Goal: Task Accomplishment & Management: Manage account settings

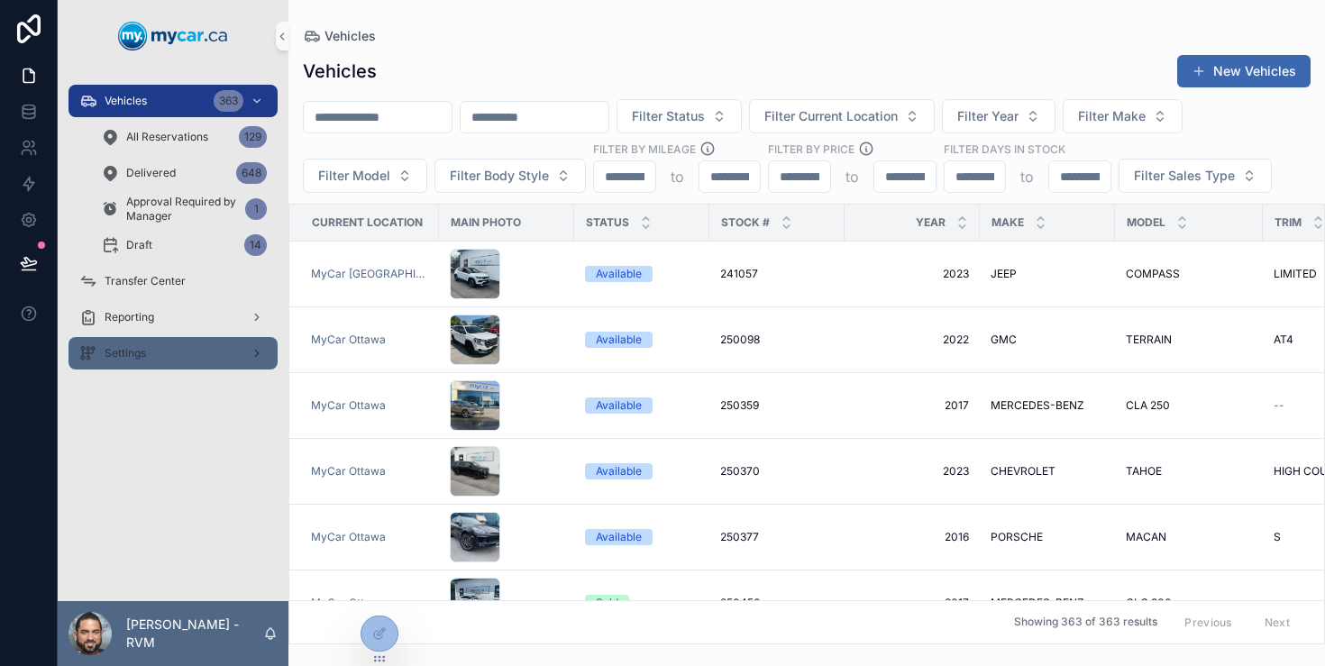
click at [163, 347] on div "Settings" at bounding box center [173, 353] width 188 height 29
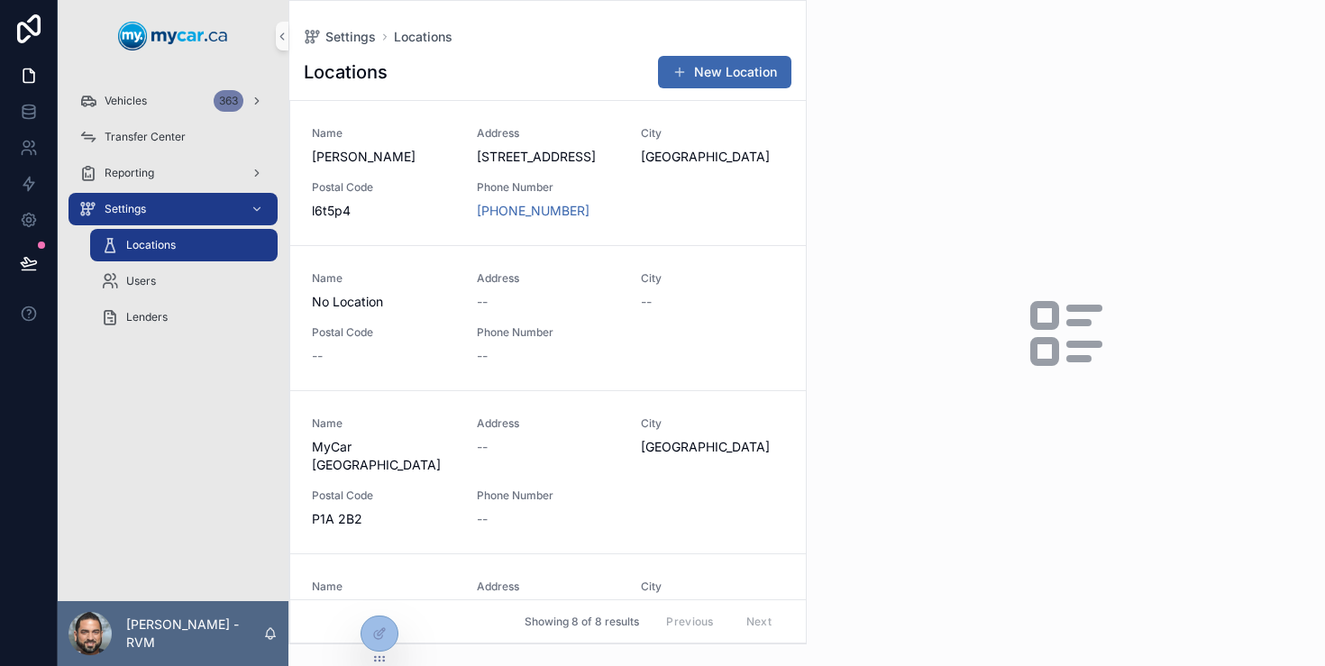
click at [186, 300] on div "Lenders" at bounding box center [183, 317] width 209 height 36
click at [212, 278] on div "Users" at bounding box center [184, 281] width 166 height 29
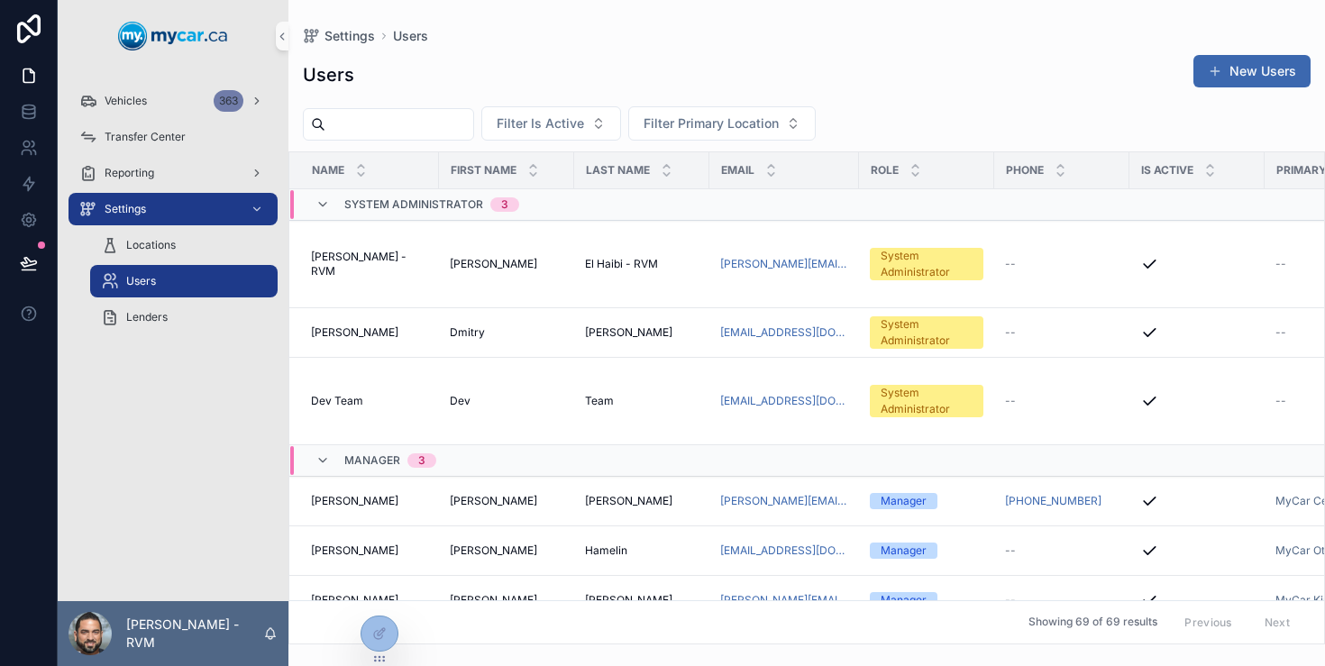
click at [437, 117] on input "scrollable content" at bounding box center [400, 124] width 148 height 25
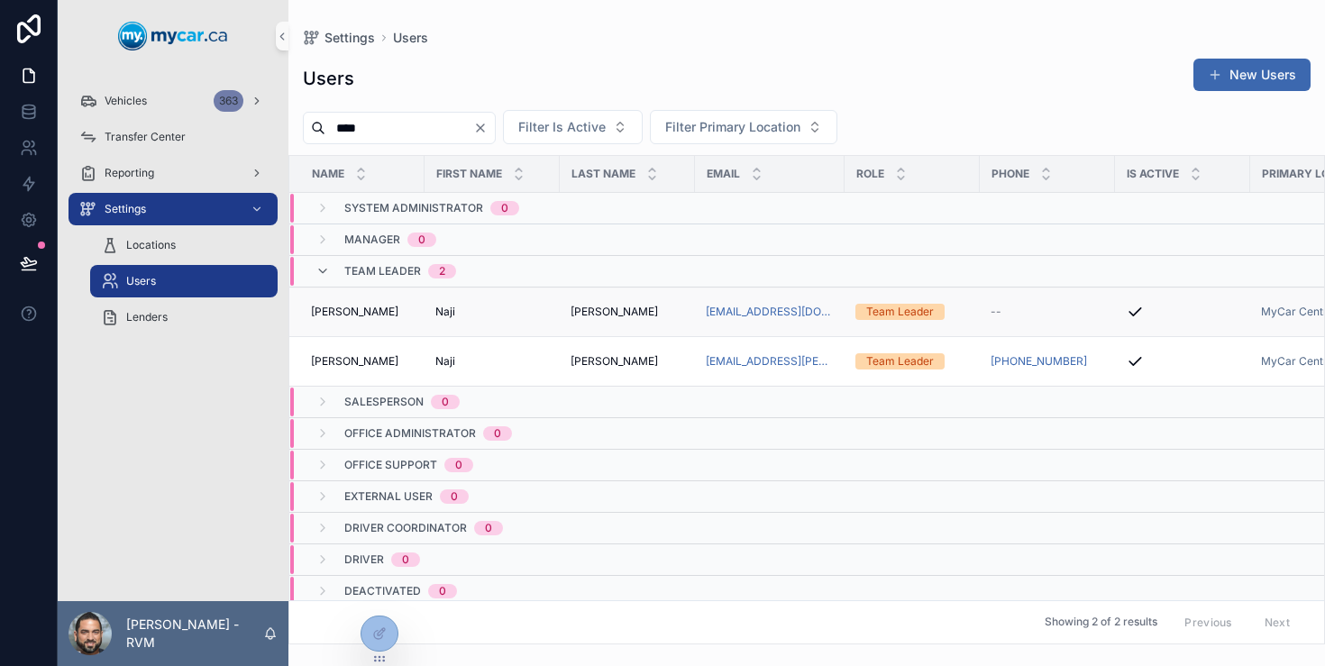
type input "****"
click at [639, 309] on div "[PERSON_NAME]" at bounding box center [628, 312] width 114 height 14
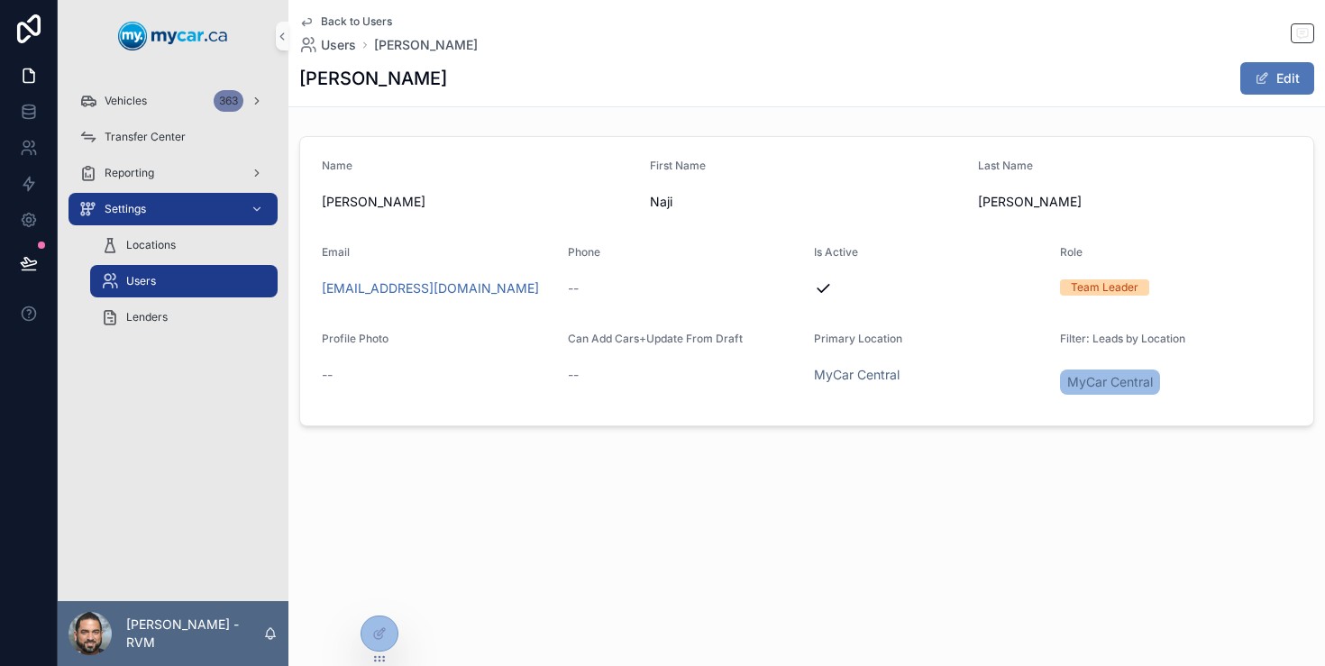
click at [1276, 81] on button "Edit" at bounding box center [1278, 78] width 74 height 32
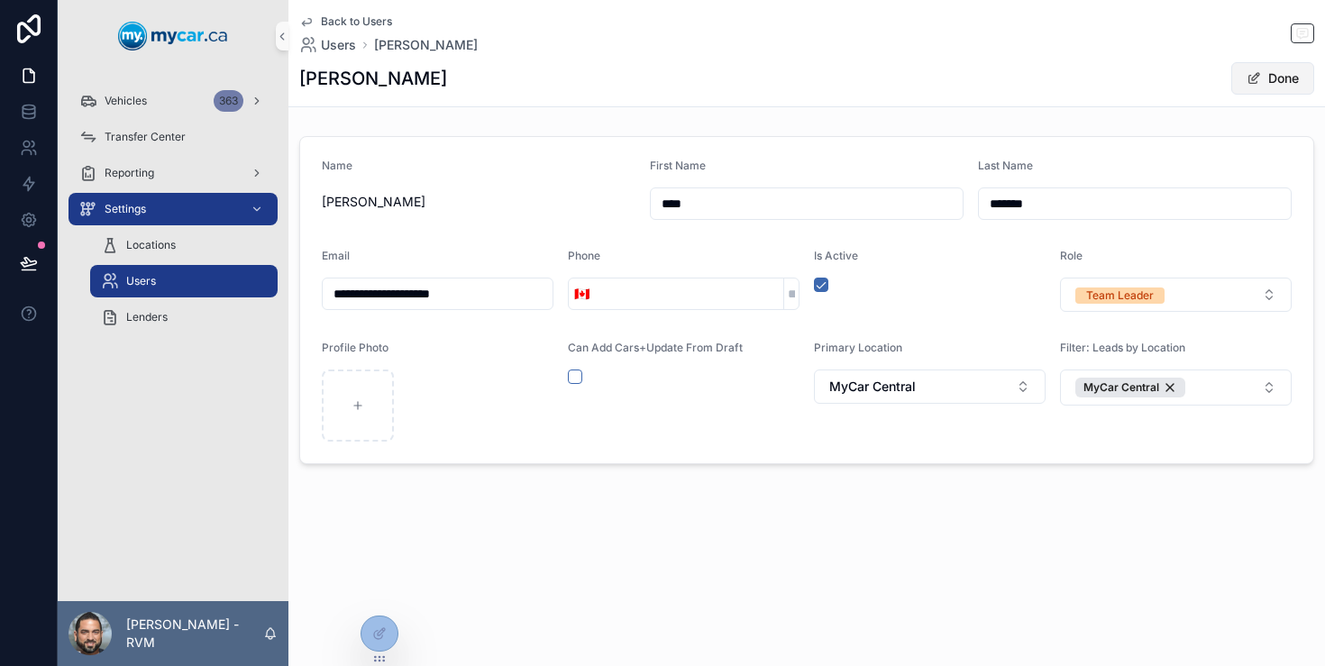
click at [1290, 76] on button "Done" at bounding box center [1273, 78] width 83 height 32
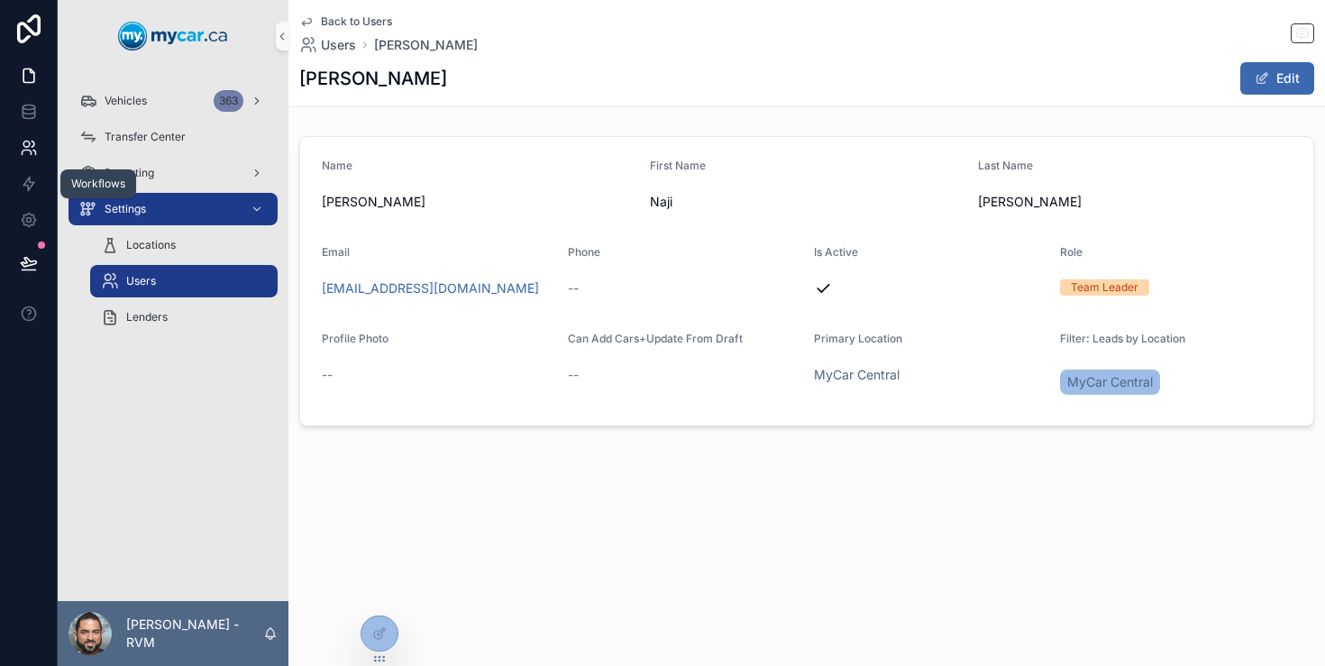
click at [26, 164] on link at bounding box center [28, 148] width 57 height 36
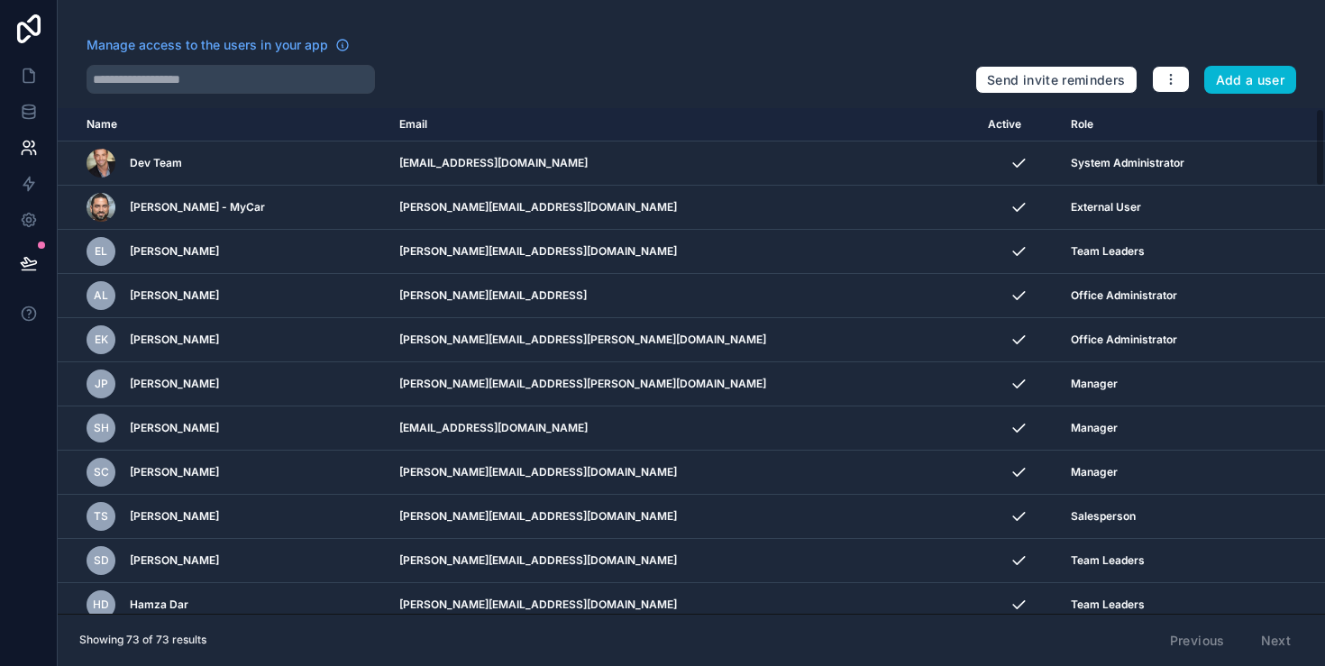
click at [199, 100] on div "Manage access to the users in your app Send invite reminders Add a user Name Em…" at bounding box center [692, 333] width 1268 height 666
click at [214, 95] on div "Manage access to the users in your app Send invite reminders Add a user Name Em…" at bounding box center [692, 333] width 1268 height 666
click at [223, 90] on input "text" at bounding box center [231, 79] width 289 height 29
paste input "**********"
type input "**********"
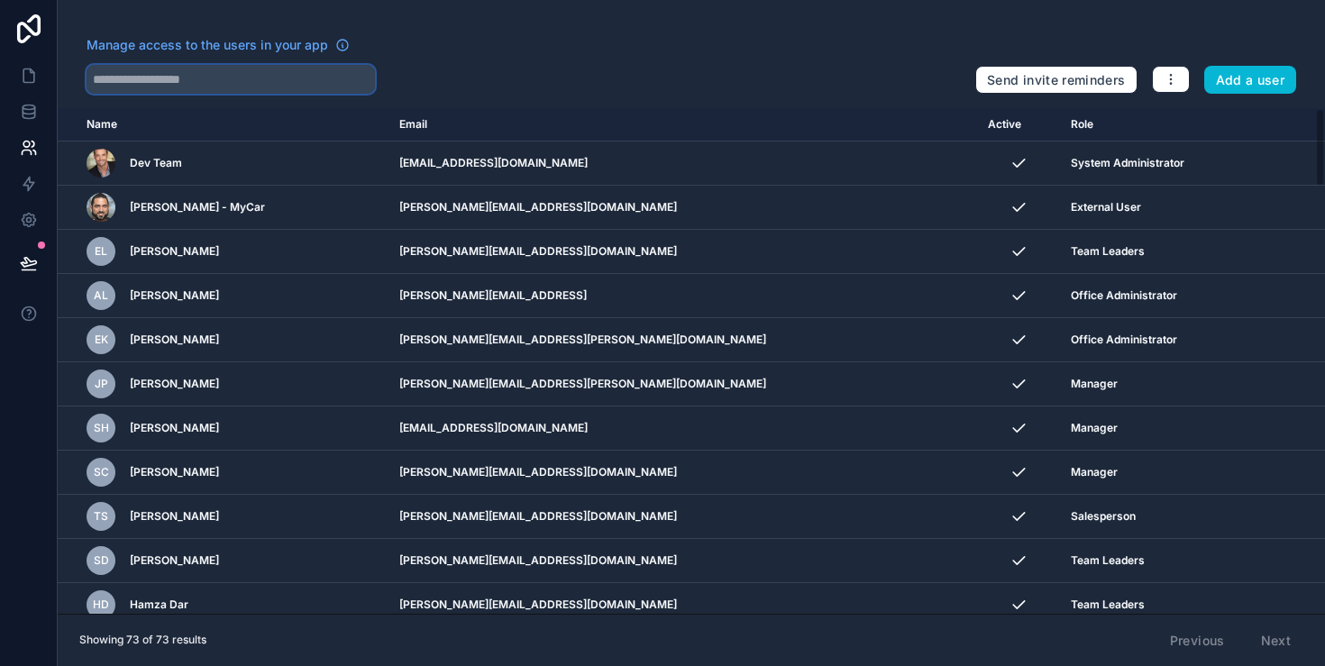
click at [297, 87] on input "text" at bounding box center [231, 79] width 289 height 29
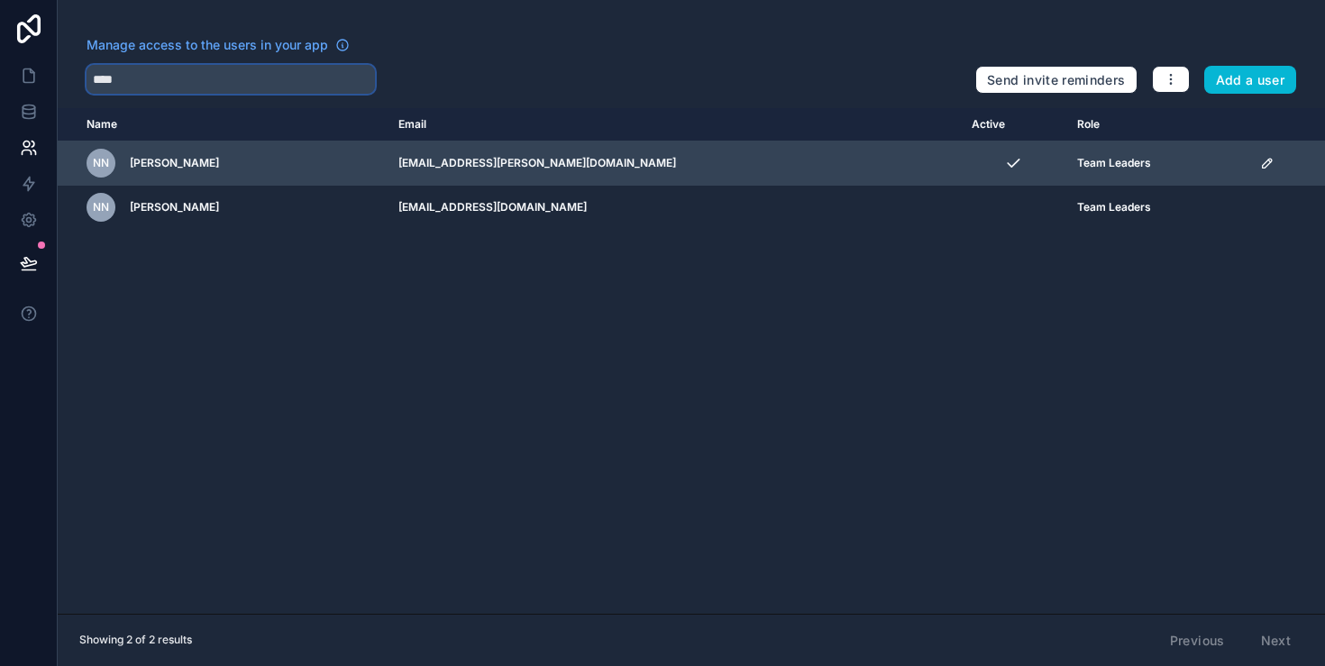
type input "****"
click at [1262, 161] on icon "scrollable content" at bounding box center [1266, 163] width 9 height 9
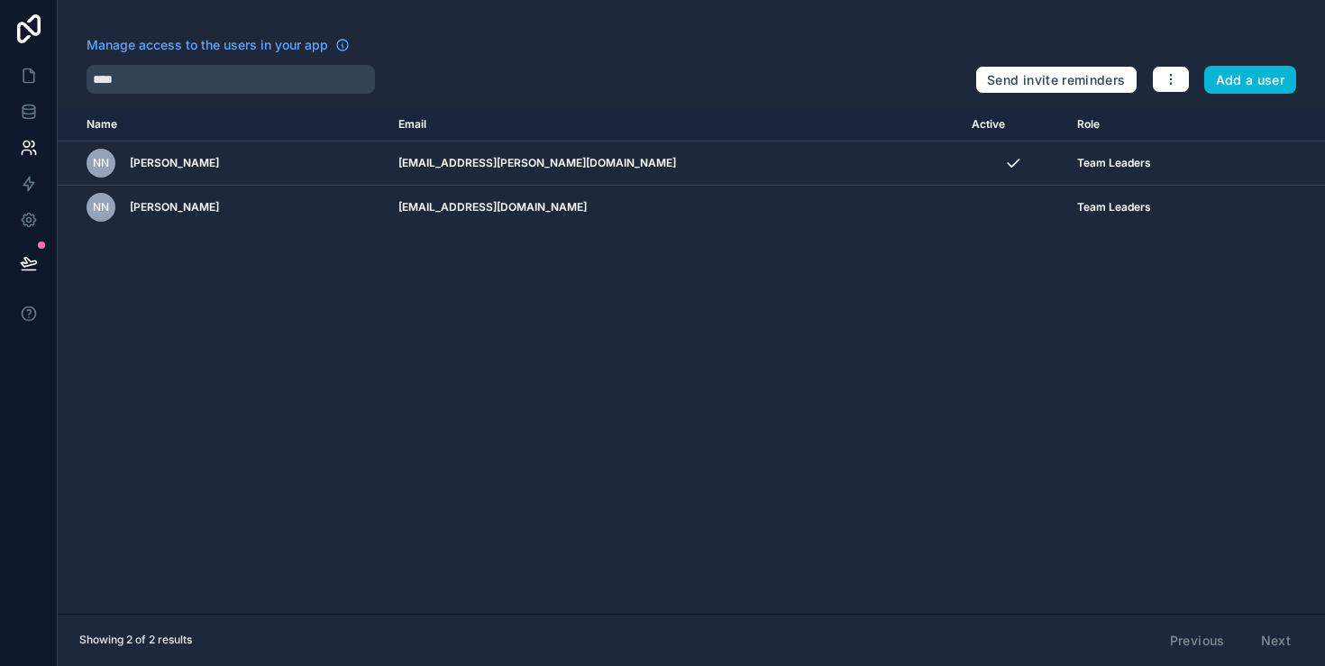
click at [1044, 369] on div "Name Email Active Role [DOMAIN_NAME] [PERSON_NAME] [PERSON_NAME][EMAIL_ADDRESS]…" at bounding box center [692, 361] width 1268 height 506
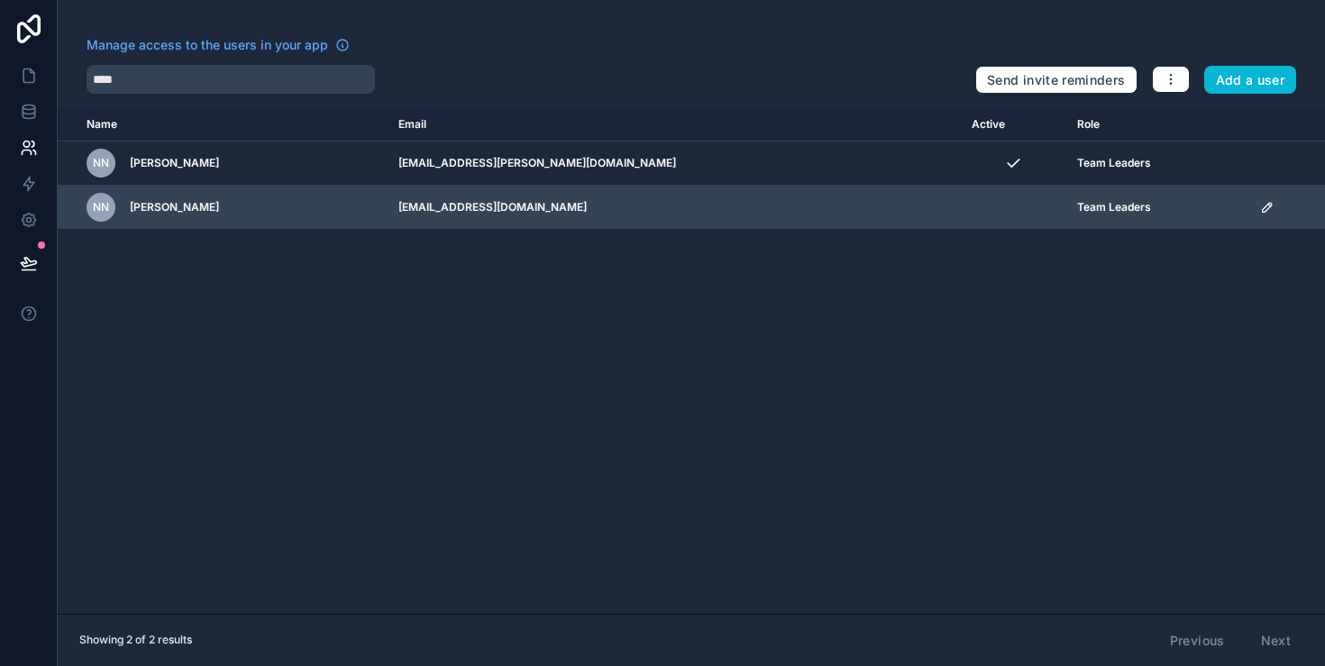
click at [1261, 203] on icon "scrollable content" at bounding box center [1268, 207] width 14 height 14
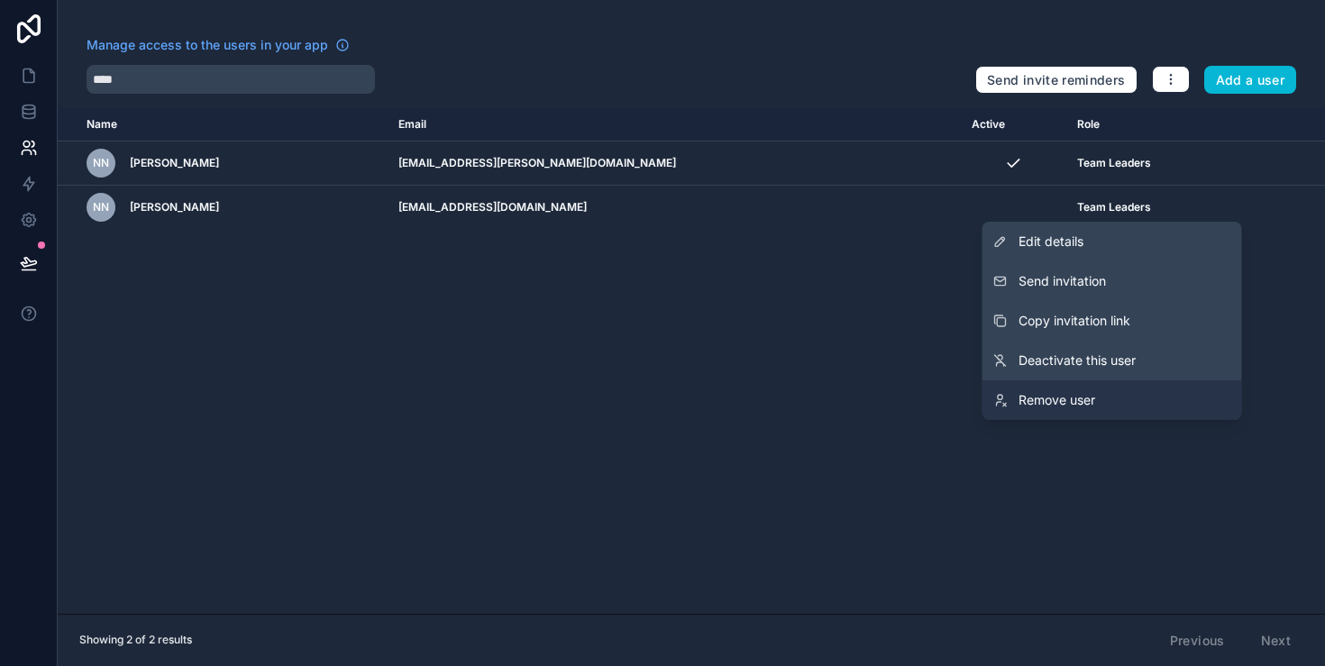
click at [1129, 405] on link "Remove user" at bounding box center [1113, 401] width 260 height 40
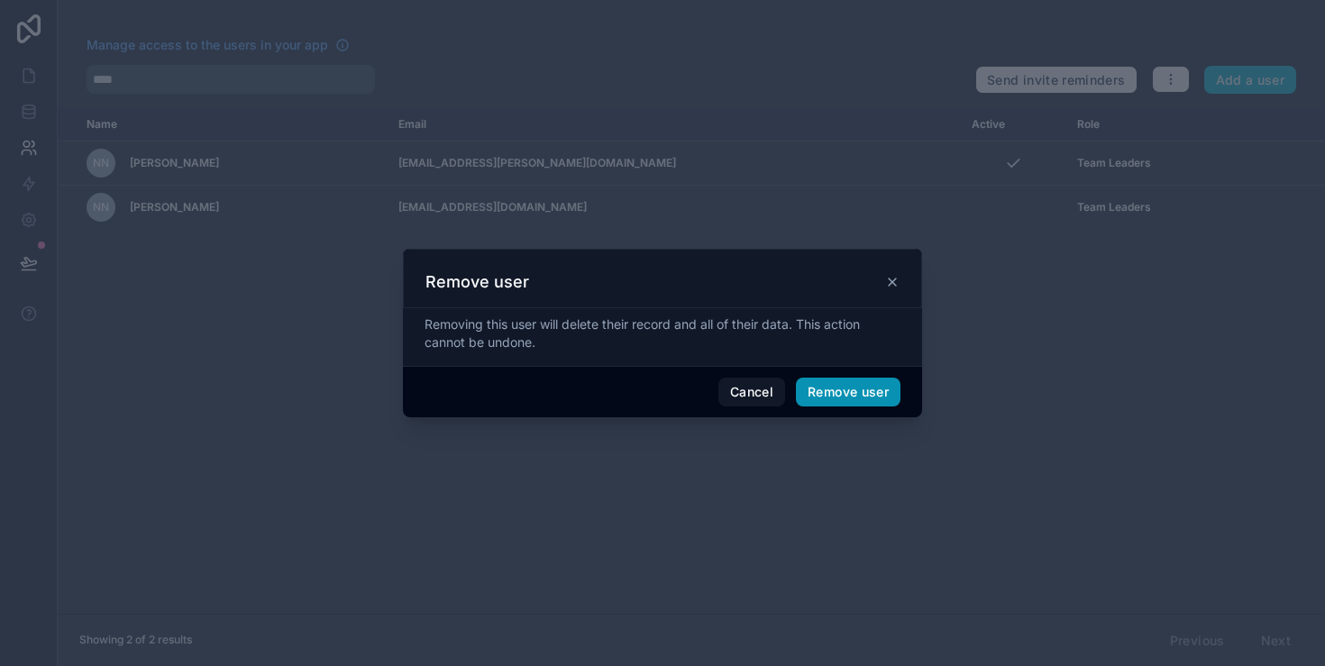
click at [846, 390] on button "Remove user" at bounding box center [848, 392] width 105 height 29
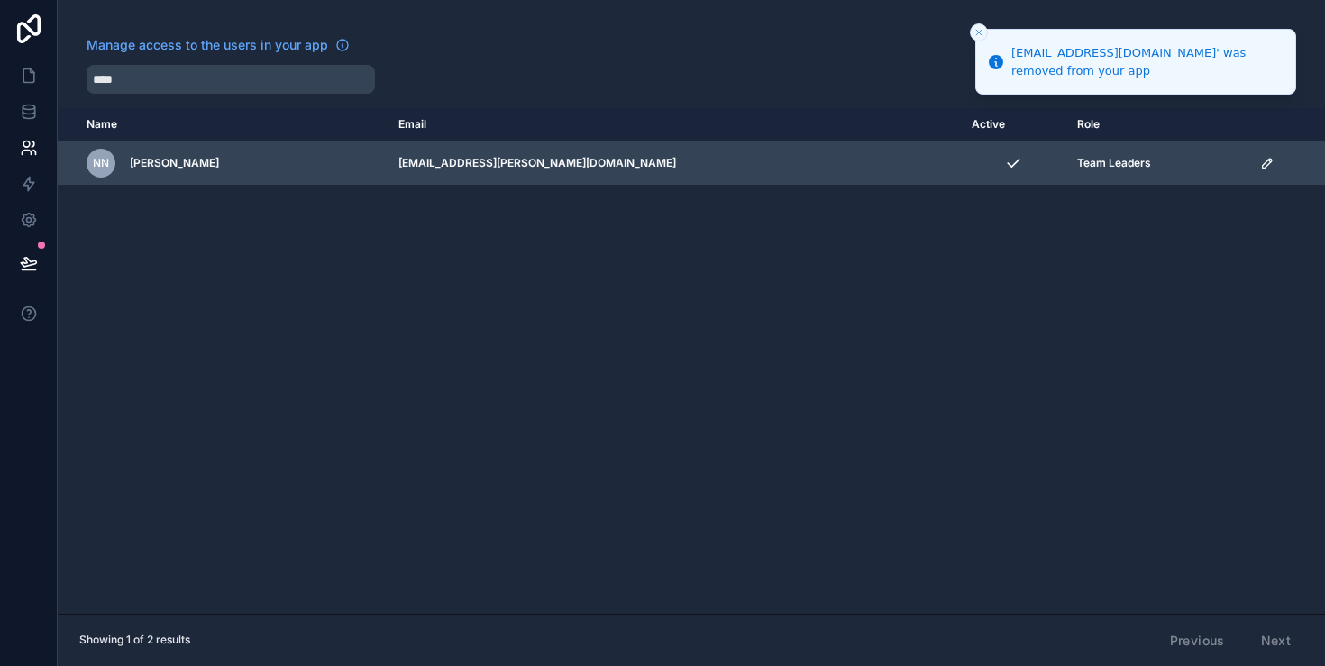
click at [711, 156] on td "[EMAIL_ADDRESS][PERSON_NAME][DOMAIN_NAME]" at bounding box center [674, 164] width 573 height 44
click at [1250, 155] on td "scrollable content" at bounding box center [1288, 164] width 76 height 44
click at [1261, 156] on icon "scrollable content" at bounding box center [1268, 163] width 14 height 14
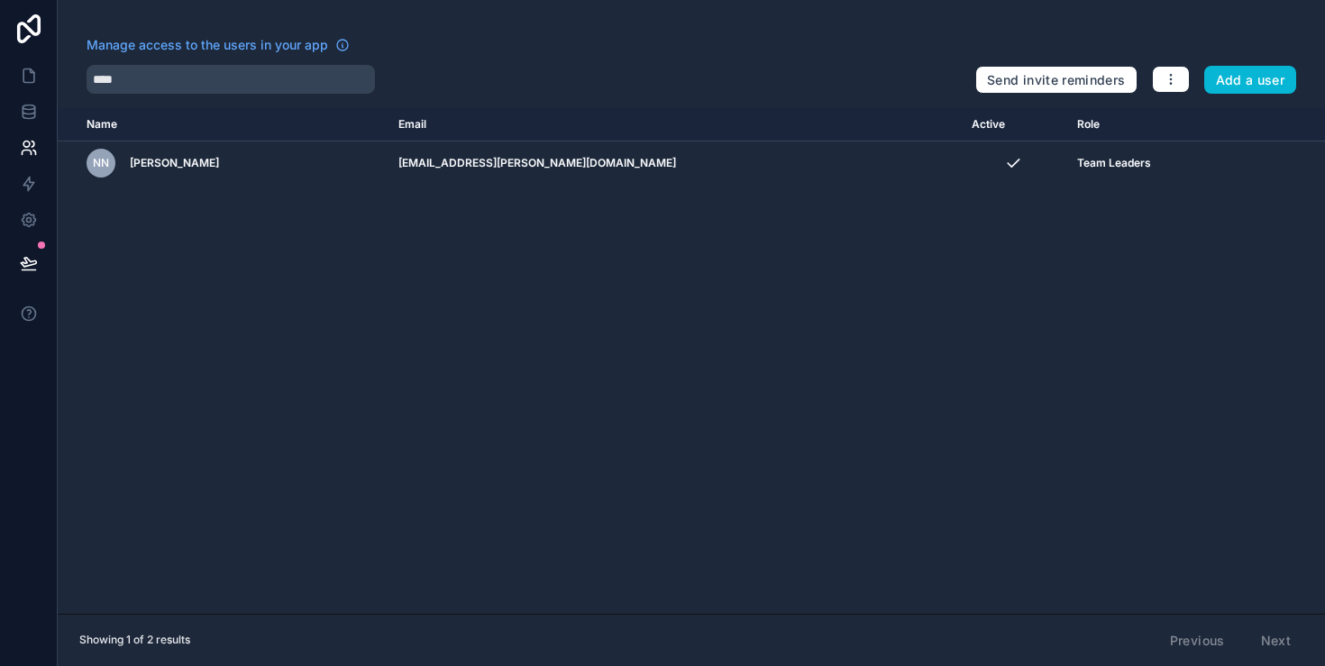
click at [898, 277] on div "Name Email Active Role [DOMAIN_NAME] [PERSON_NAME] [PERSON_NAME][EMAIL_ADDRESS]…" at bounding box center [692, 361] width 1268 height 506
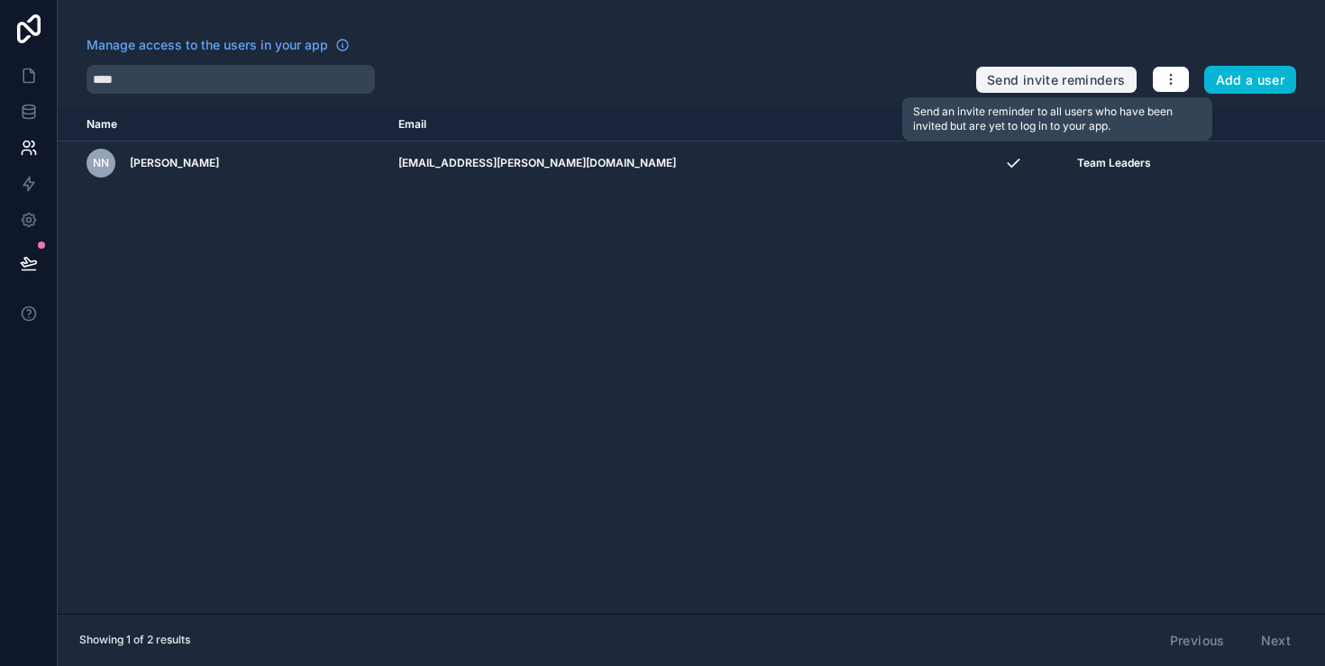
click at [1049, 87] on button "Send invite reminders" at bounding box center [1056, 80] width 161 height 29
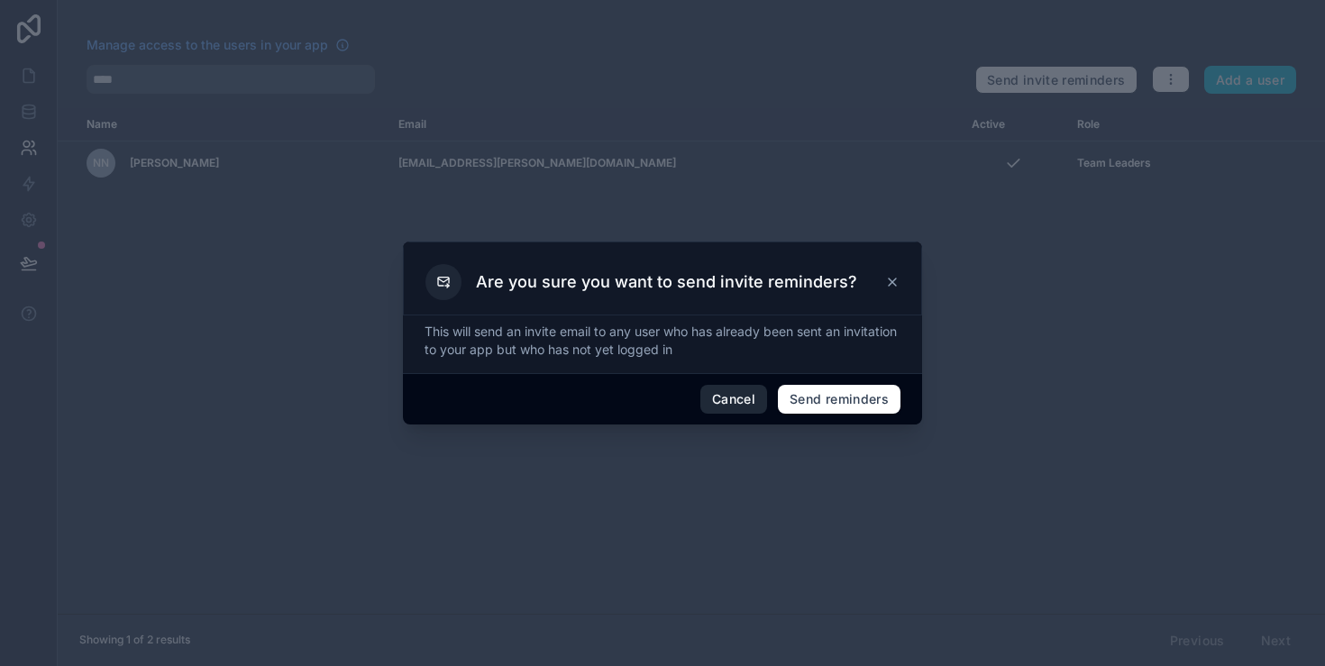
click at [741, 388] on button "Cancel" at bounding box center [734, 399] width 67 height 29
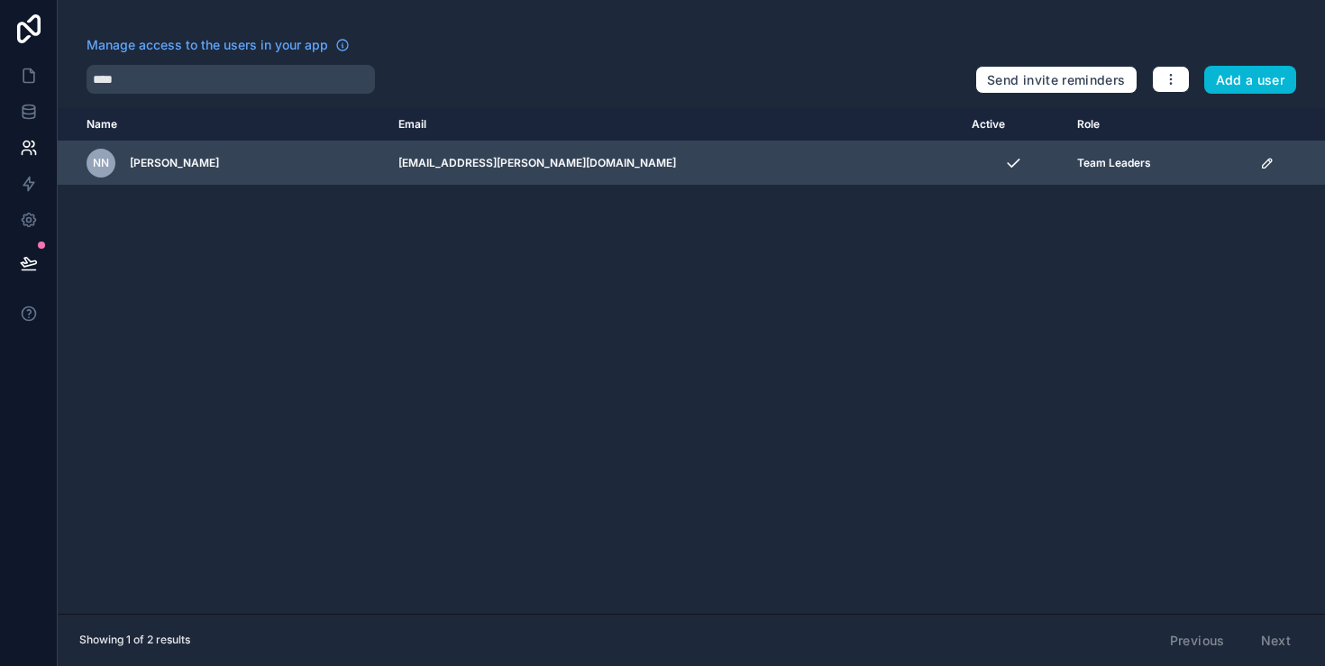
click at [1261, 163] on icon "scrollable content" at bounding box center [1268, 163] width 14 height 14
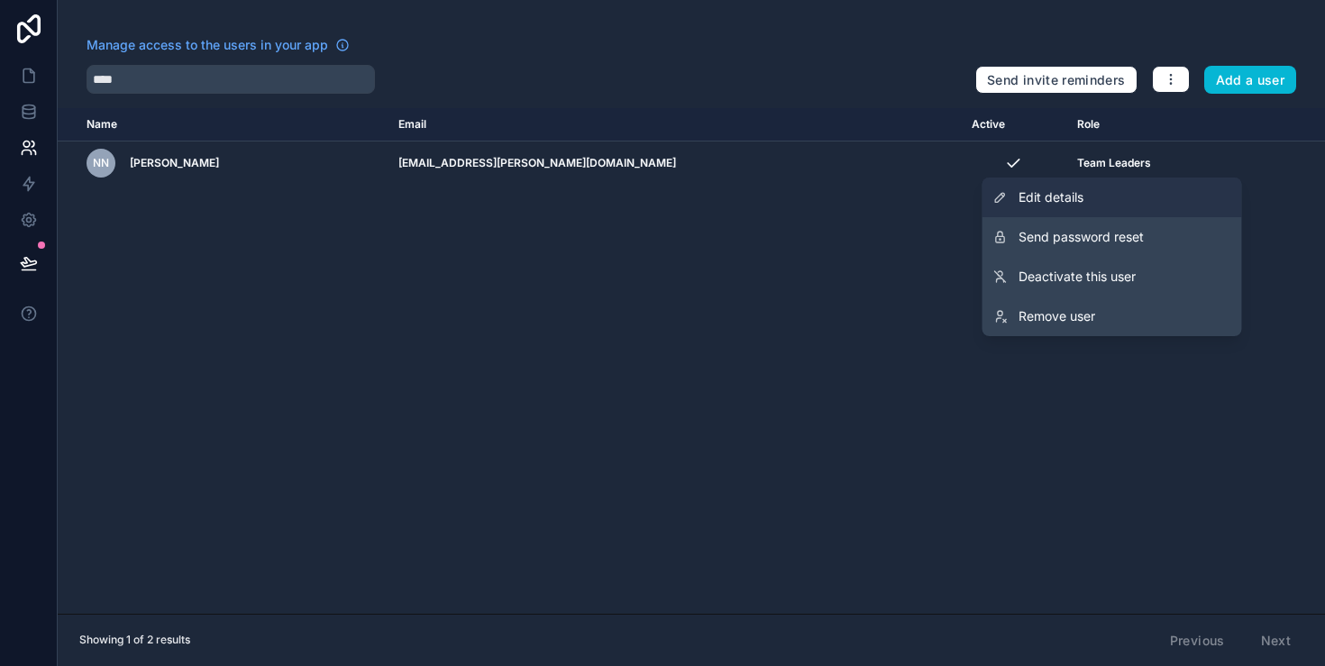
click at [1162, 188] on link "Edit details" at bounding box center [1113, 198] width 260 height 40
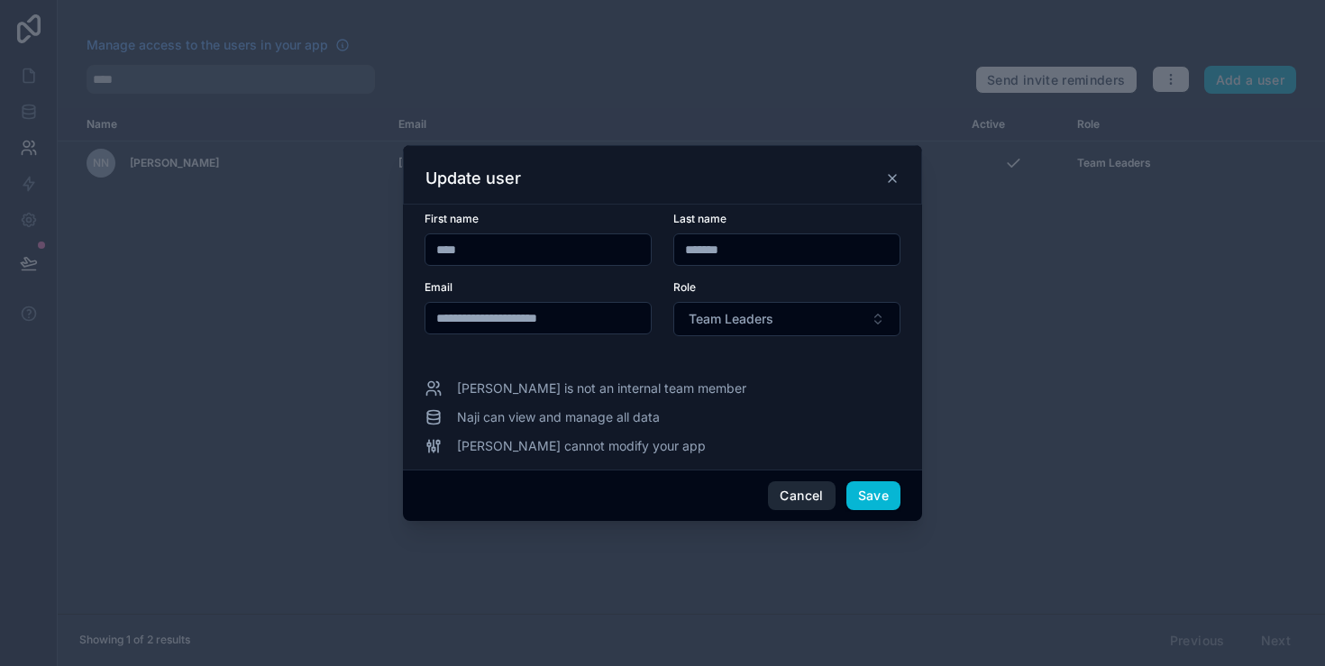
click at [793, 498] on button "Cancel" at bounding box center [801, 496] width 67 height 29
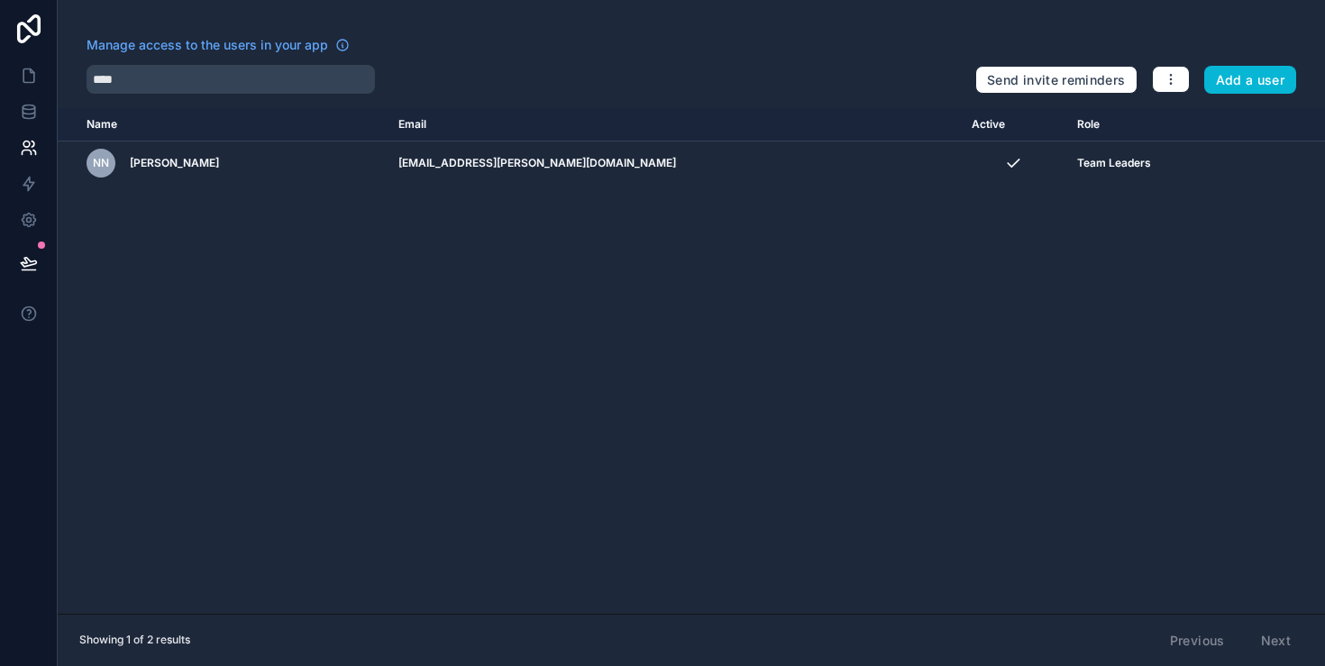
click at [893, 368] on div "Name Email Active Role [DOMAIN_NAME] [PERSON_NAME] [PERSON_NAME][EMAIL_ADDRESS]…" at bounding box center [692, 361] width 1268 height 506
click at [29, 66] on link at bounding box center [28, 76] width 57 height 36
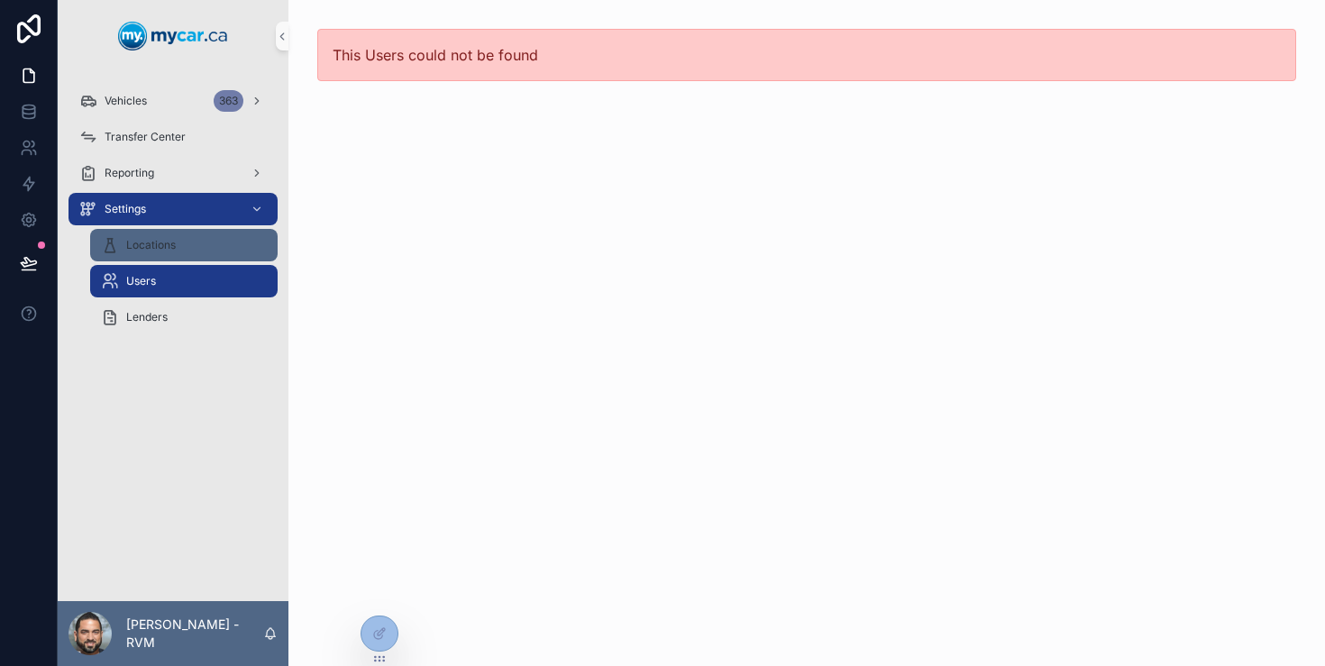
click at [176, 254] on div "Locations" at bounding box center [184, 245] width 166 height 29
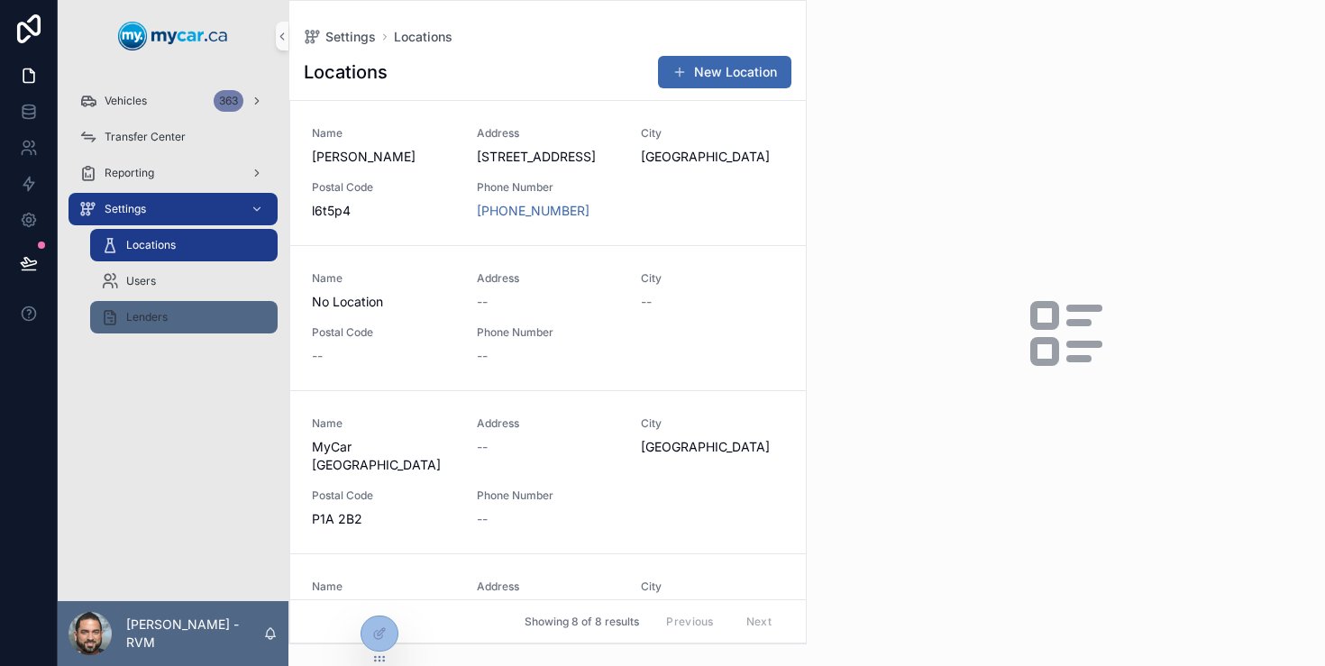
click at [170, 308] on div "Lenders" at bounding box center [184, 317] width 166 height 29
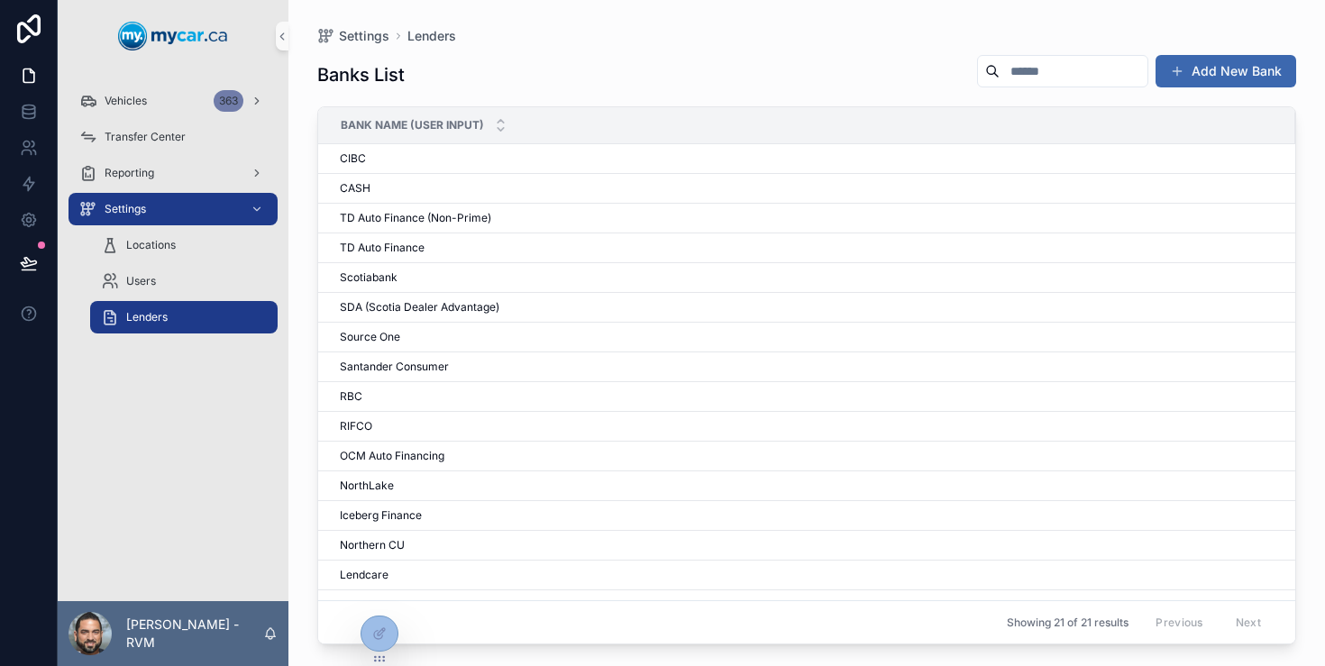
click at [185, 298] on div "Users" at bounding box center [183, 281] width 209 height 36
click at [206, 275] on div "Users" at bounding box center [184, 281] width 166 height 29
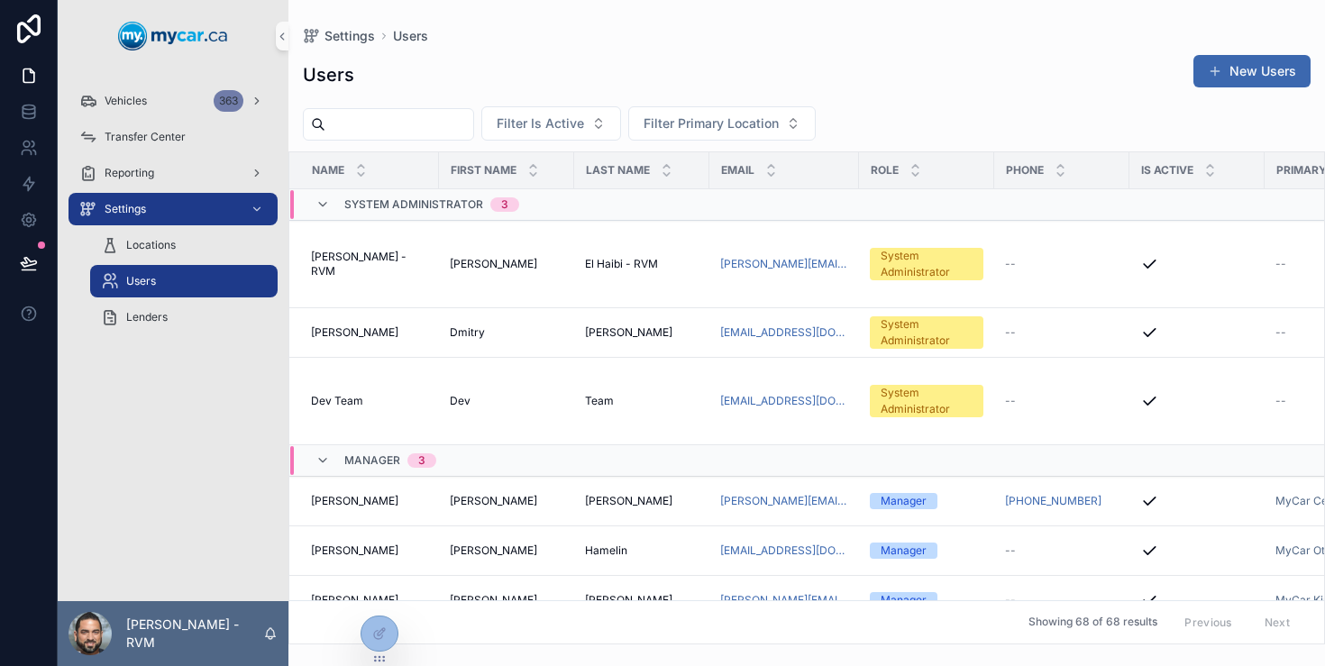
click at [439, 133] on input "scrollable content" at bounding box center [400, 124] width 148 height 25
paste input "**********"
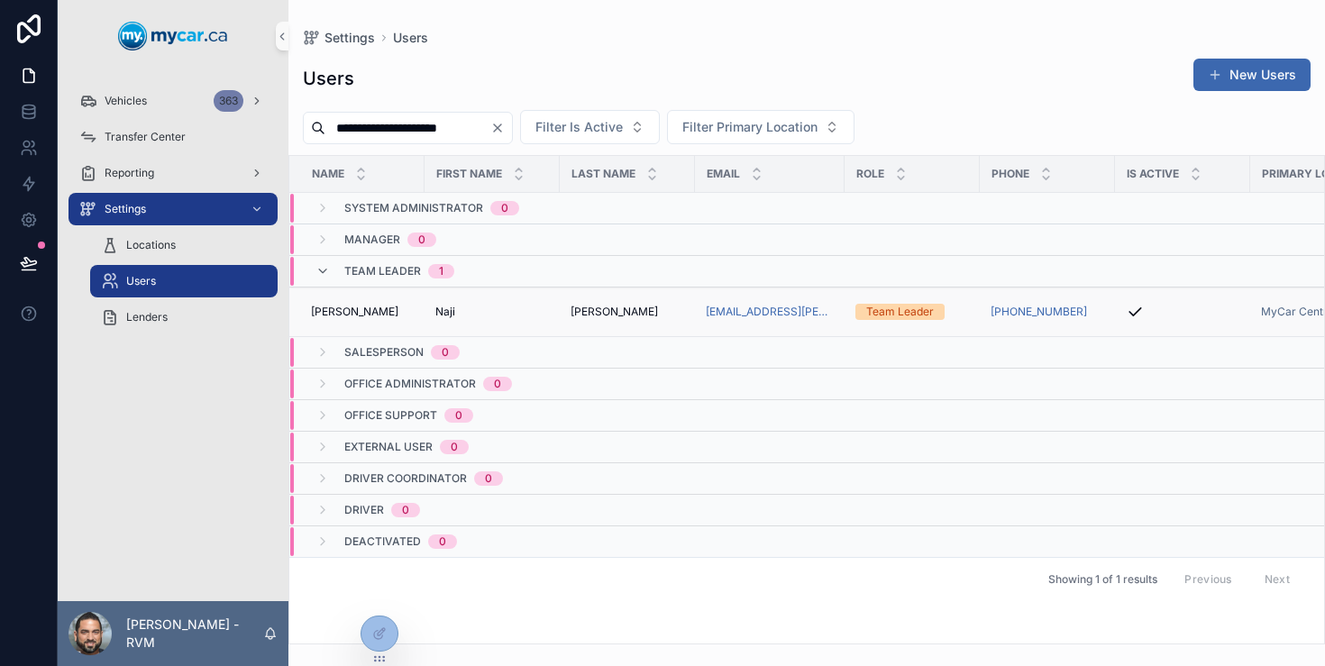
type input "**********"
click at [634, 320] on td "[PERSON_NAME]" at bounding box center [627, 313] width 135 height 50
click at [629, 316] on div "[PERSON_NAME]" at bounding box center [628, 312] width 114 height 14
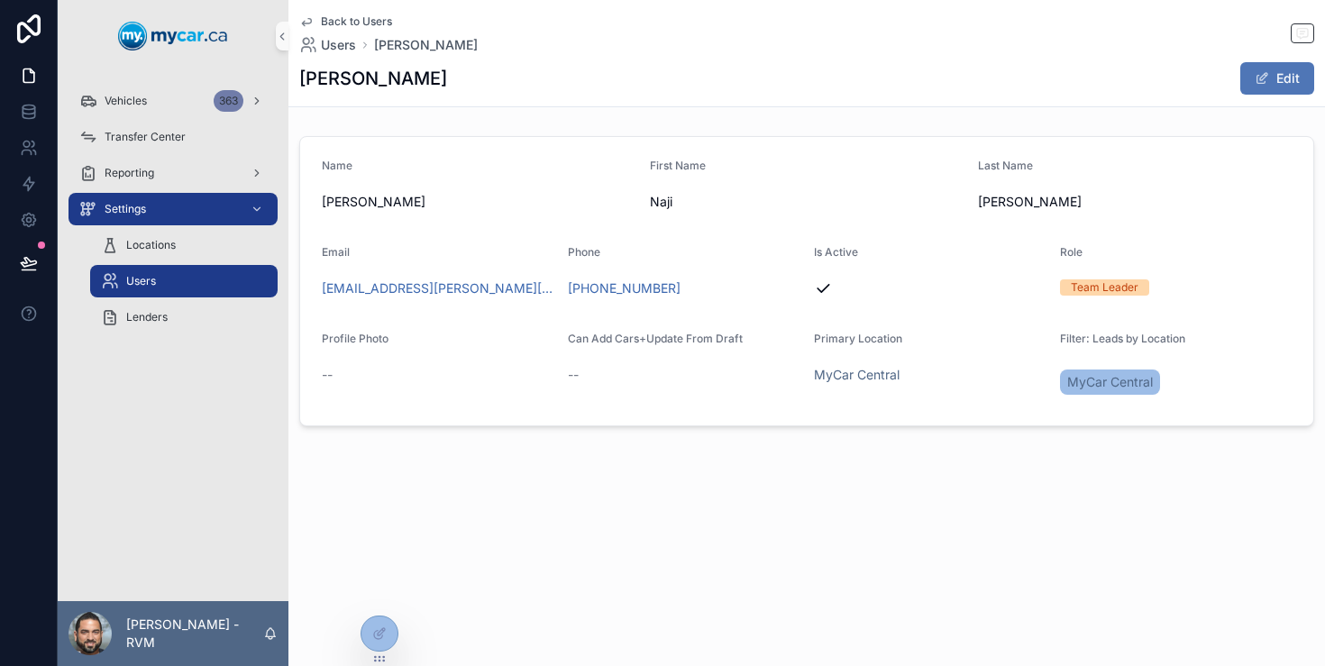
click at [1289, 63] on button "Edit" at bounding box center [1278, 78] width 74 height 32
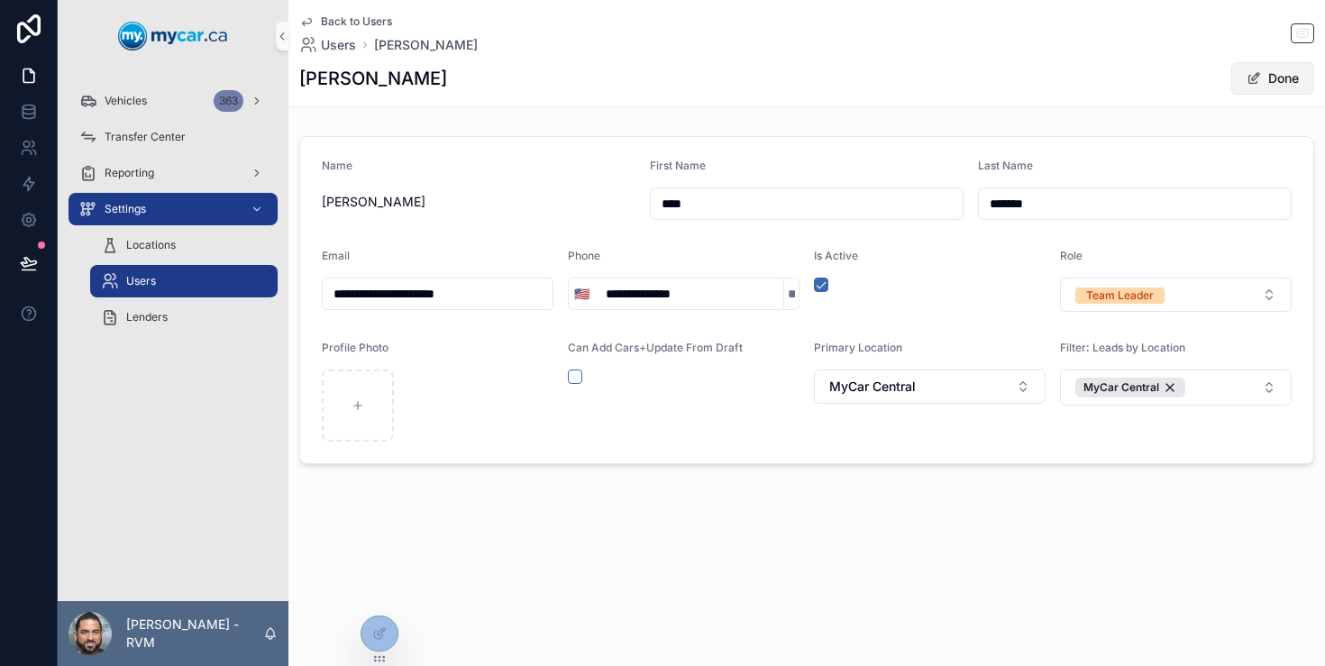
click at [1284, 74] on button "Done" at bounding box center [1273, 78] width 83 height 32
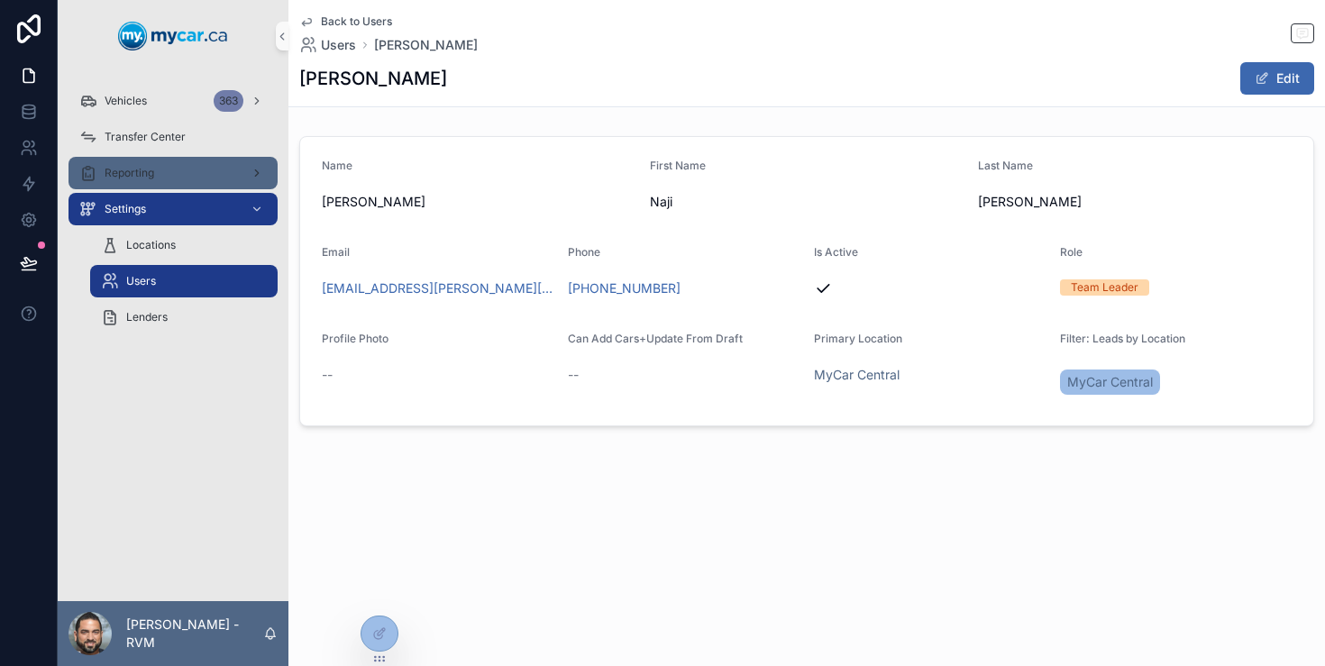
click at [181, 167] on div "Reporting" at bounding box center [173, 173] width 188 height 29
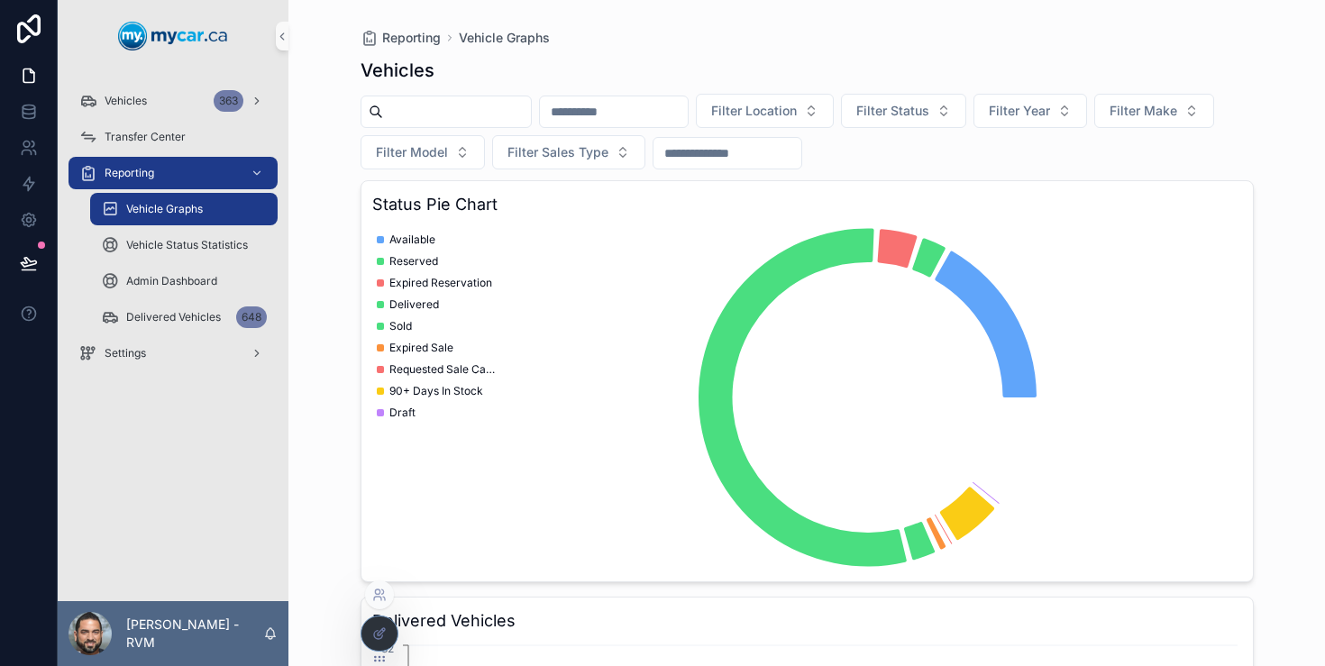
click at [381, 625] on div at bounding box center [380, 634] width 36 height 34
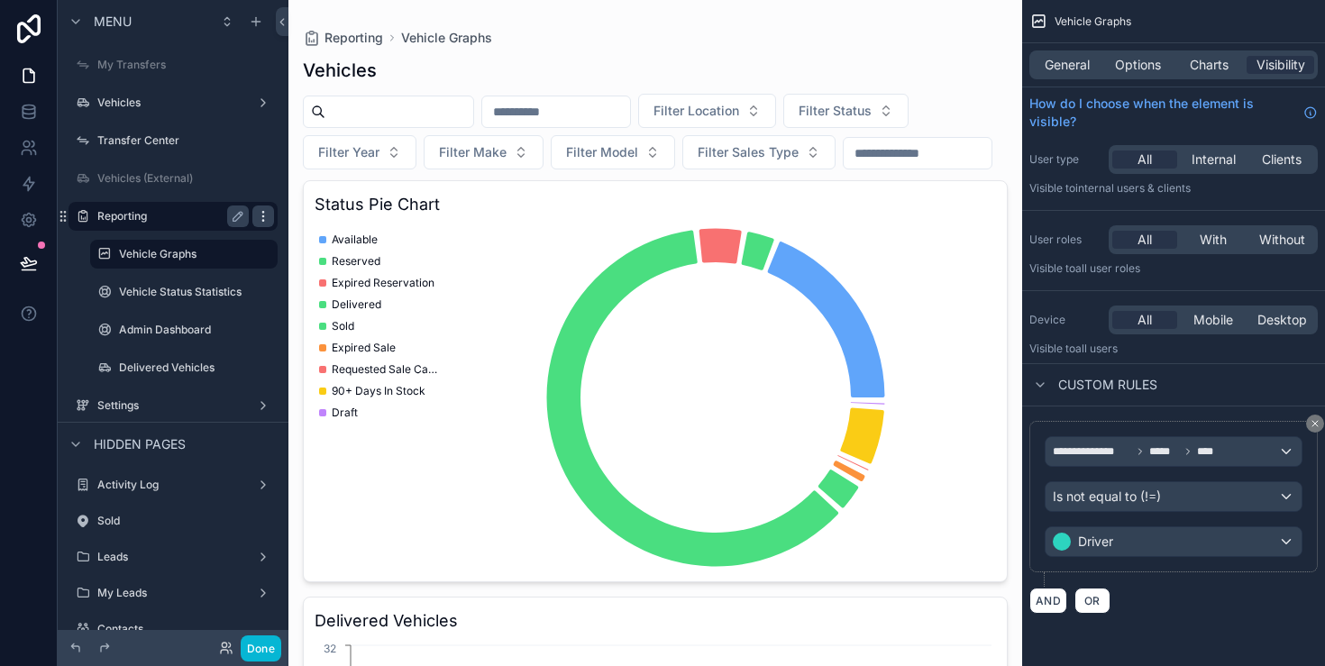
click at [265, 217] on icon "scrollable content" at bounding box center [263, 216] width 14 height 14
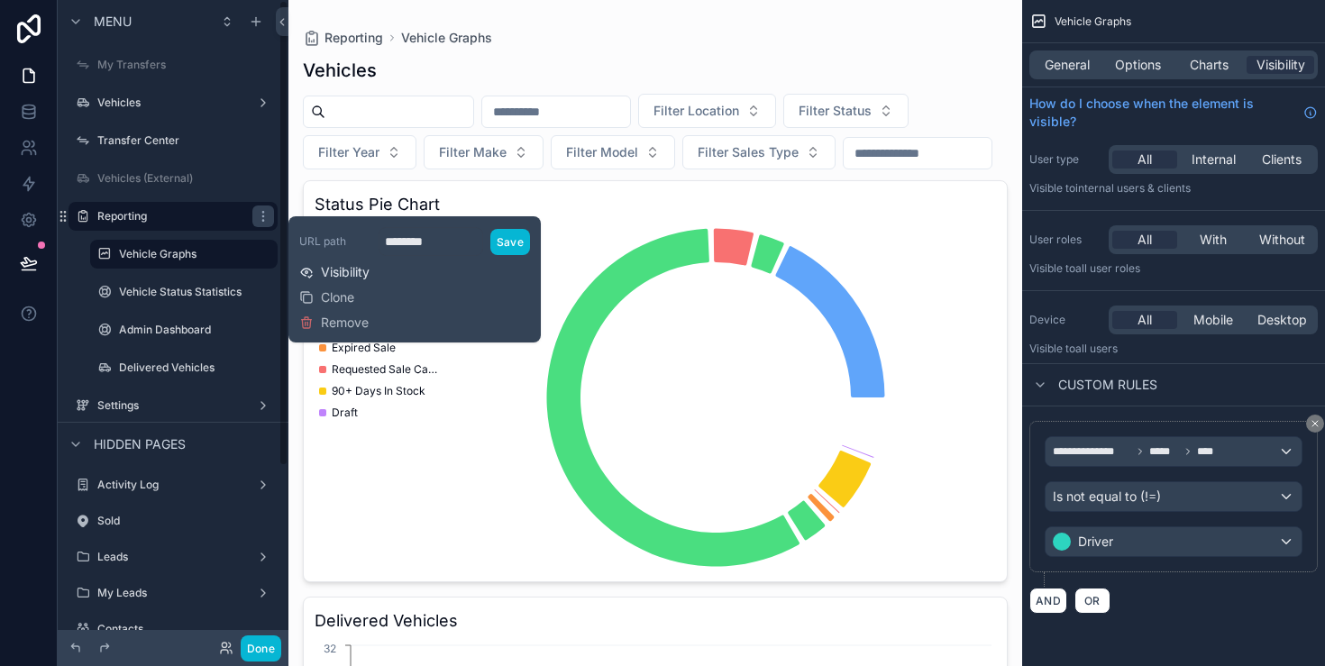
click at [333, 269] on span "Visibility" at bounding box center [345, 272] width 49 height 18
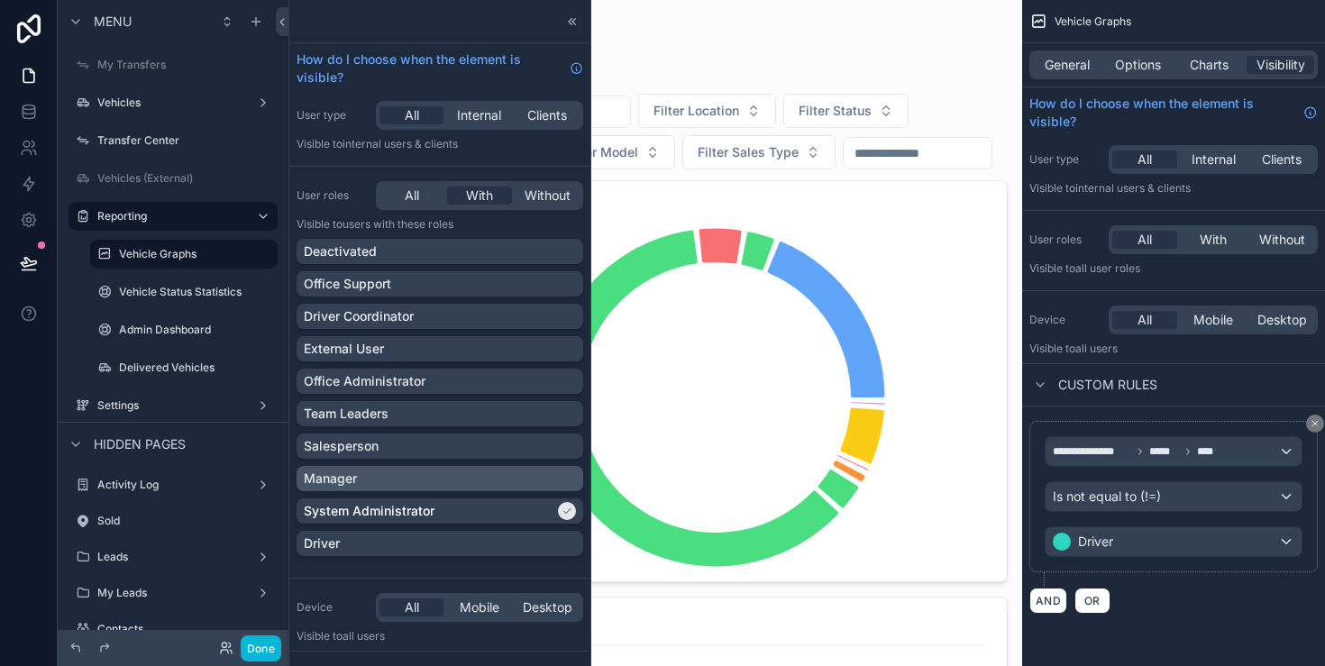
click at [480, 473] on div "Manager" at bounding box center [440, 479] width 272 height 18
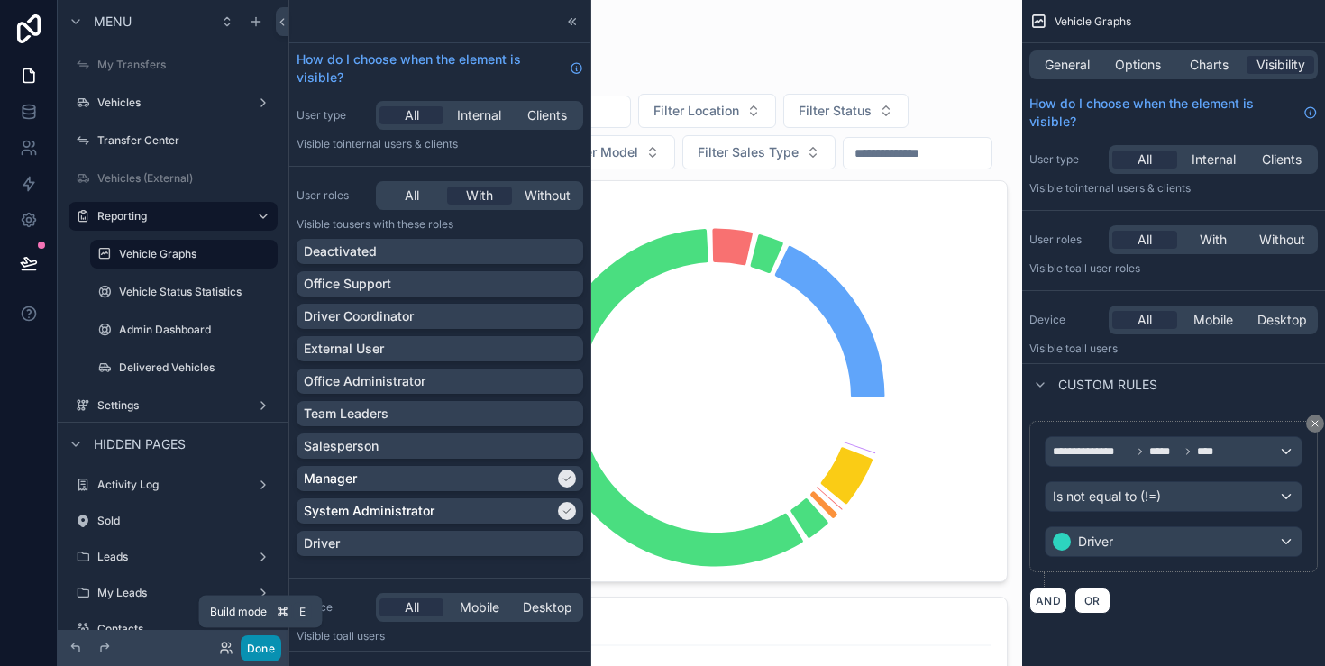
click at [259, 647] on button "Done" at bounding box center [261, 649] width 41 height 26
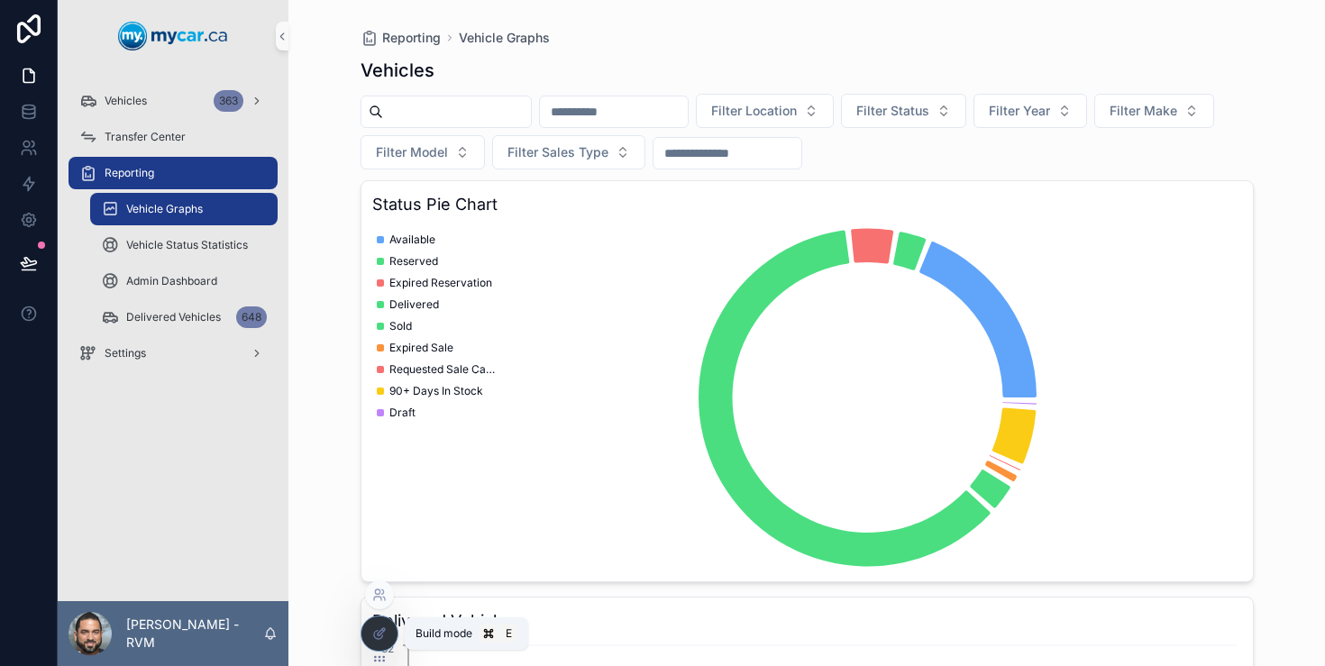
click at [385, 629] on icon at bounding box center [379, 634] width 14 height 14
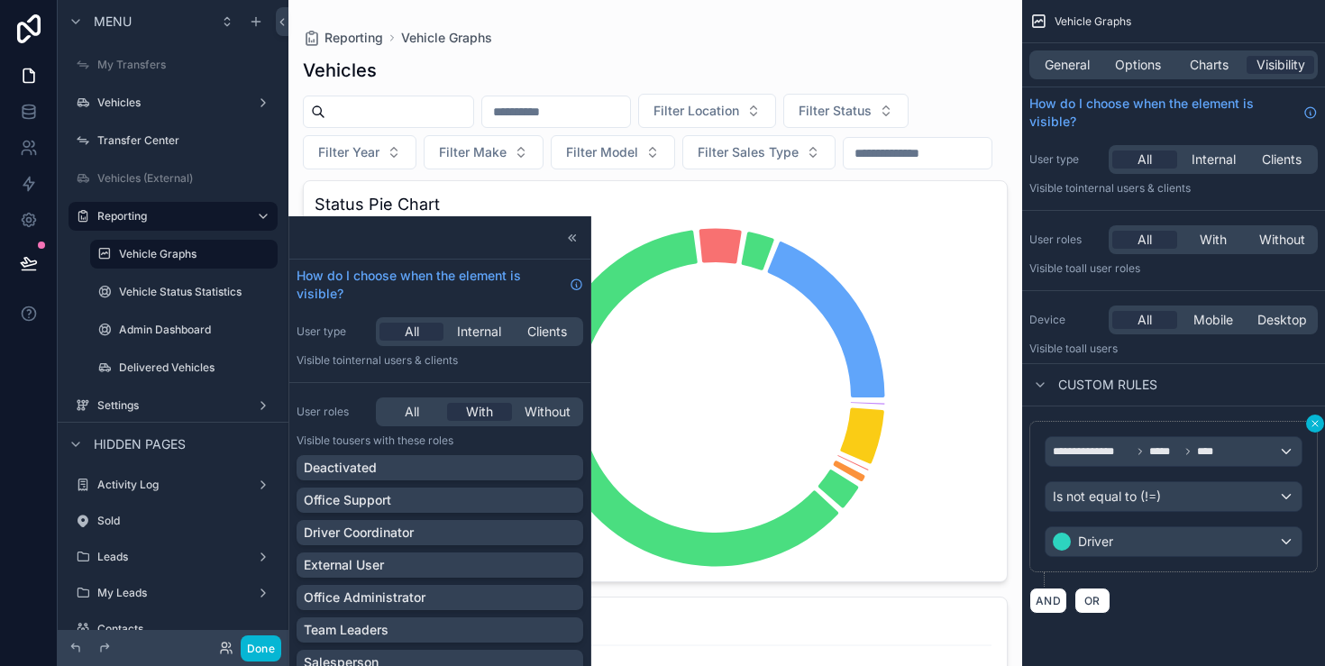
click at [1317, 424] on icon "scrollable content" at bounding box center [1315, 423] width 11 height 11
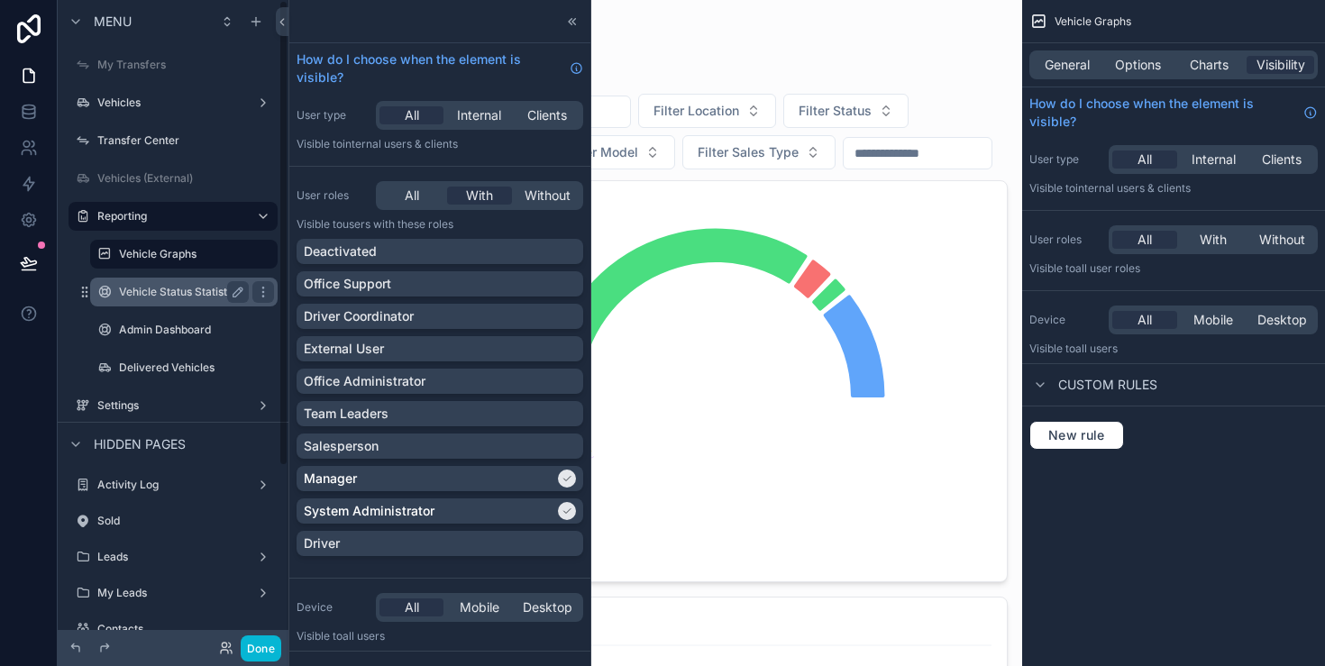
click at [178, 294] on label "Vehicle Status Statistics" at bounding box center [180, 292] width 123 height 14
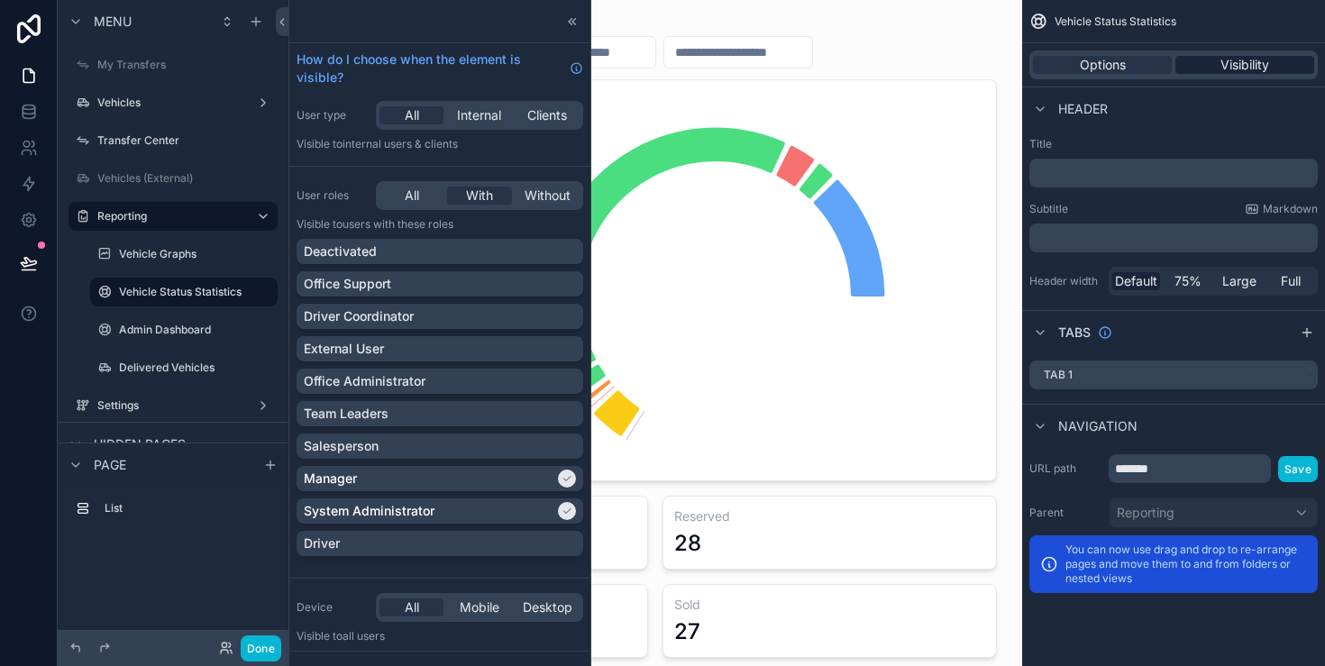
click at [1206, 69] on div "Visibility" at bounding box center [1245, 65] width 139 height 18
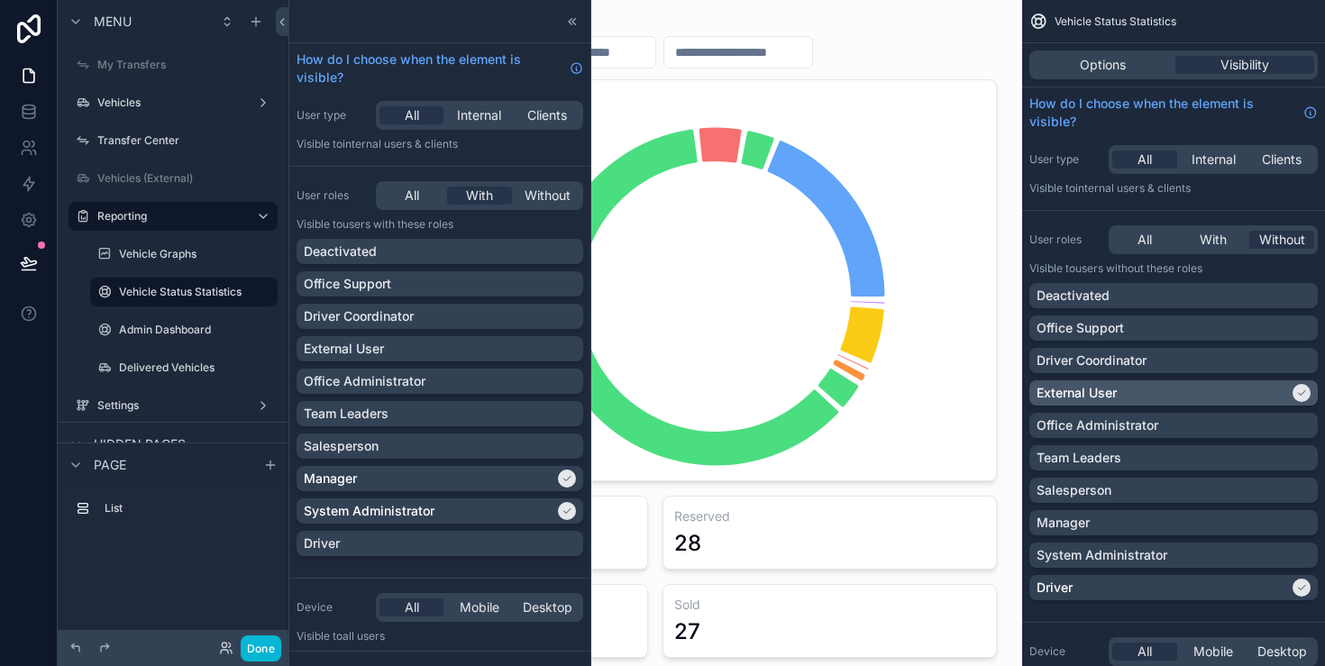
click at [1215, 388] on div "External User" at bounding box center [1163, 393] width 252 height 18
click at [1151, 234] on span "All" at bounding box center [1145, 240] width 14 height 18
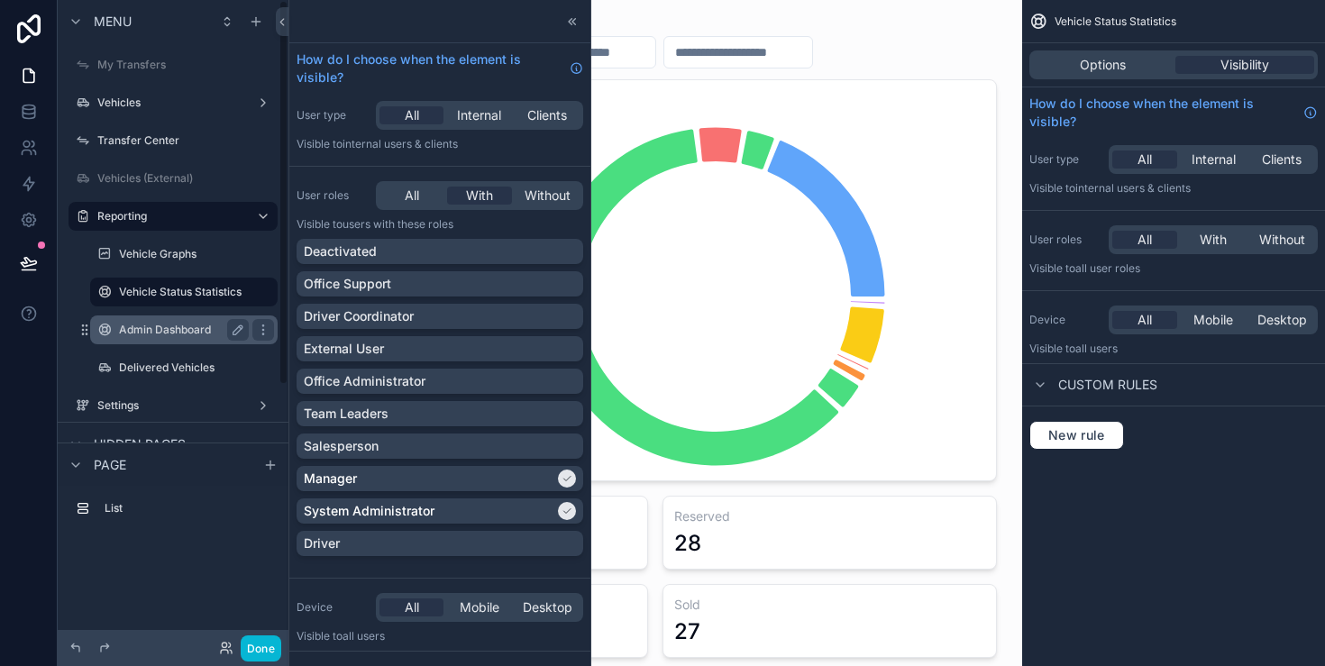
click at [197, 333] on label "Admin Dashboard" at bounding box center [180, 330] width 123 height 14
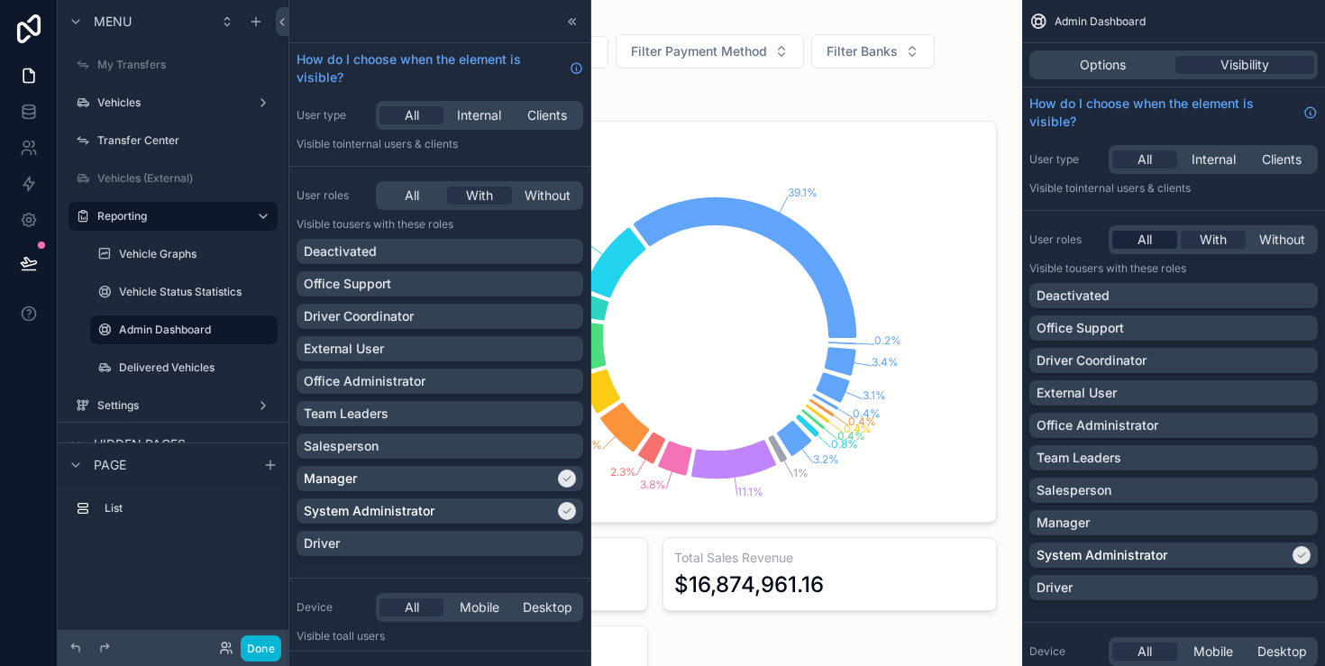
click at [1160, 243] on div "All" at bounding box center [1145, 240] width 65 height 18
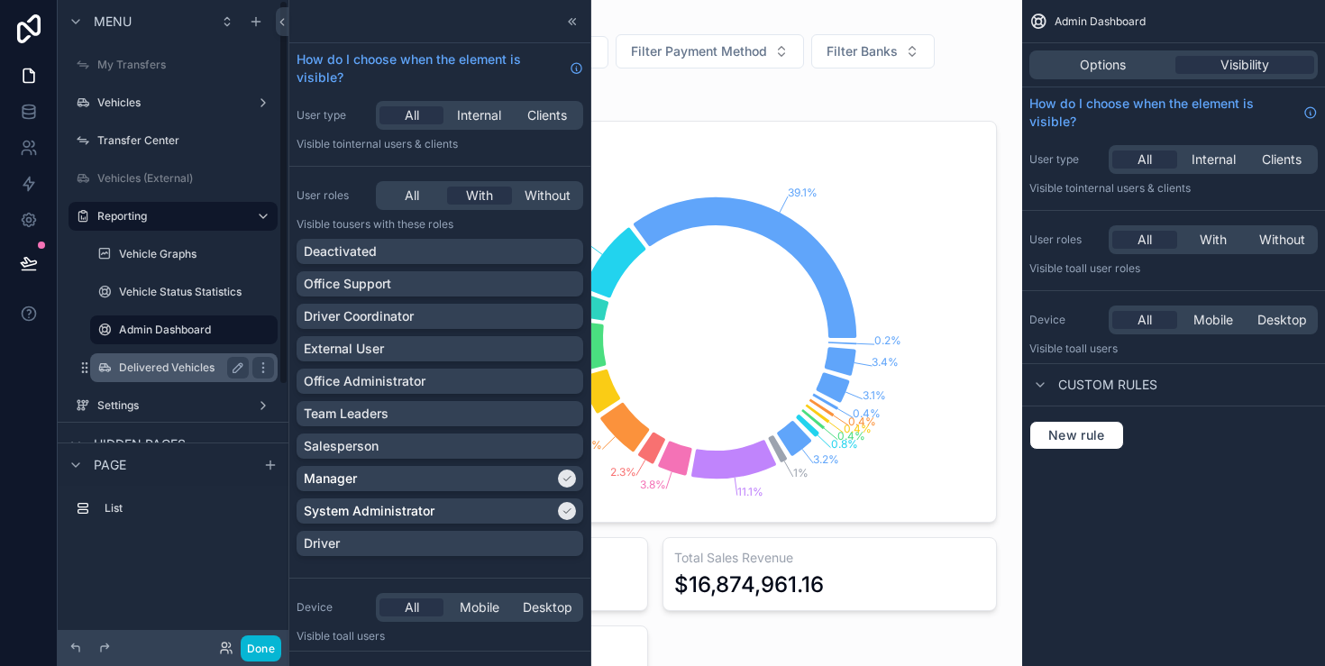
click at [225, 378] on div "Delivered Vehicles" at bounding box center [184, 368] width 130 height 22
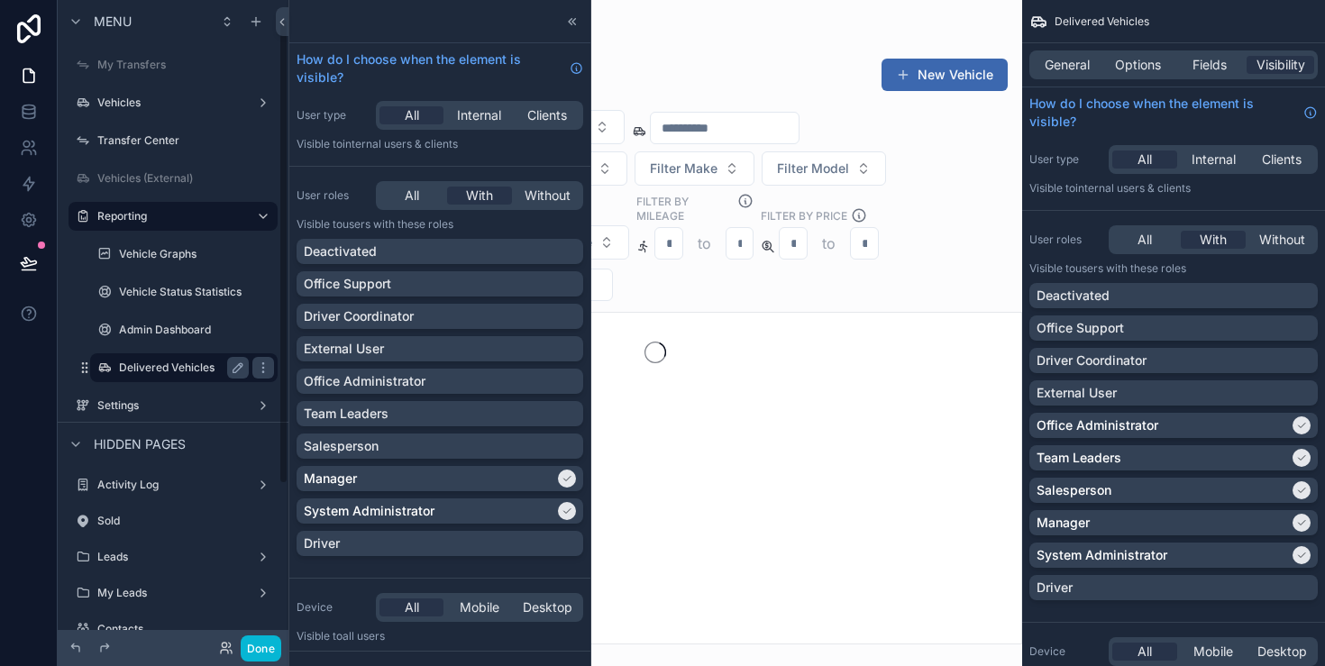
scroll to position [25, 0]
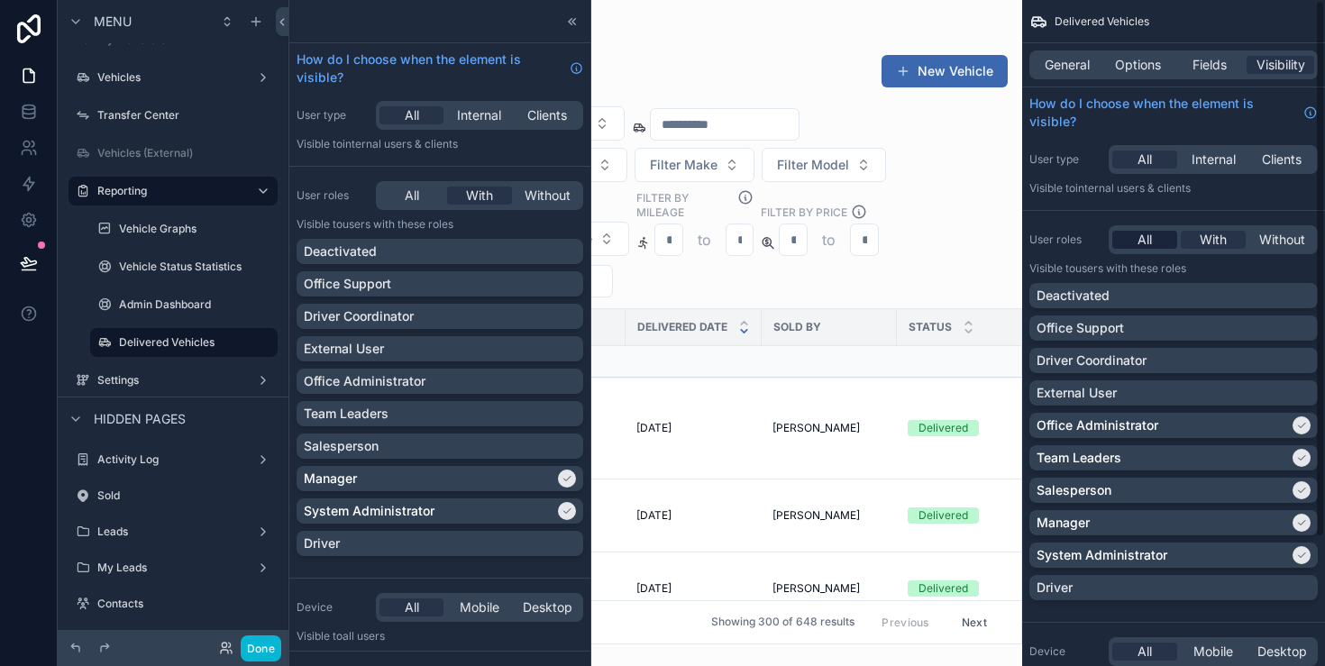
click at [1150, 244] on span "All" at bounding box center [1145, 240] width 14 height 18
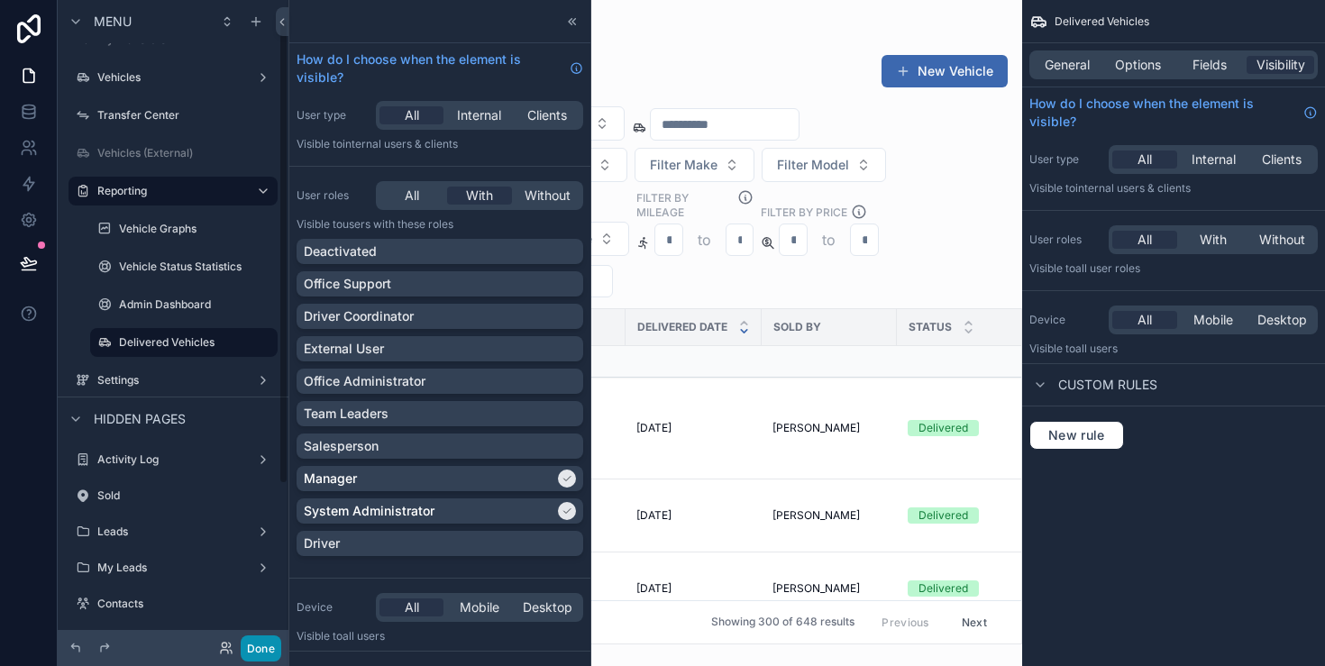
click at [258, 647] on button "Done" at bounding box center [261, 649] width 41 height 26
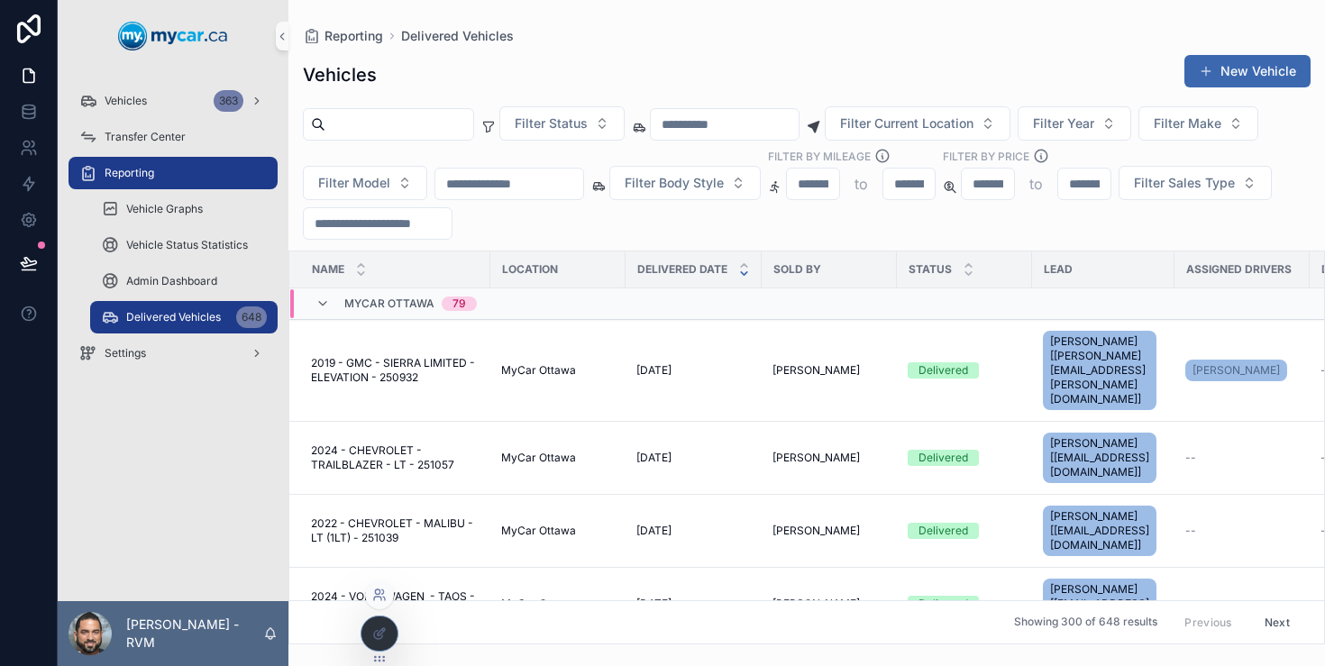
click at [384, 598] on icon at bounding box center [384, 599] width 2 height 4
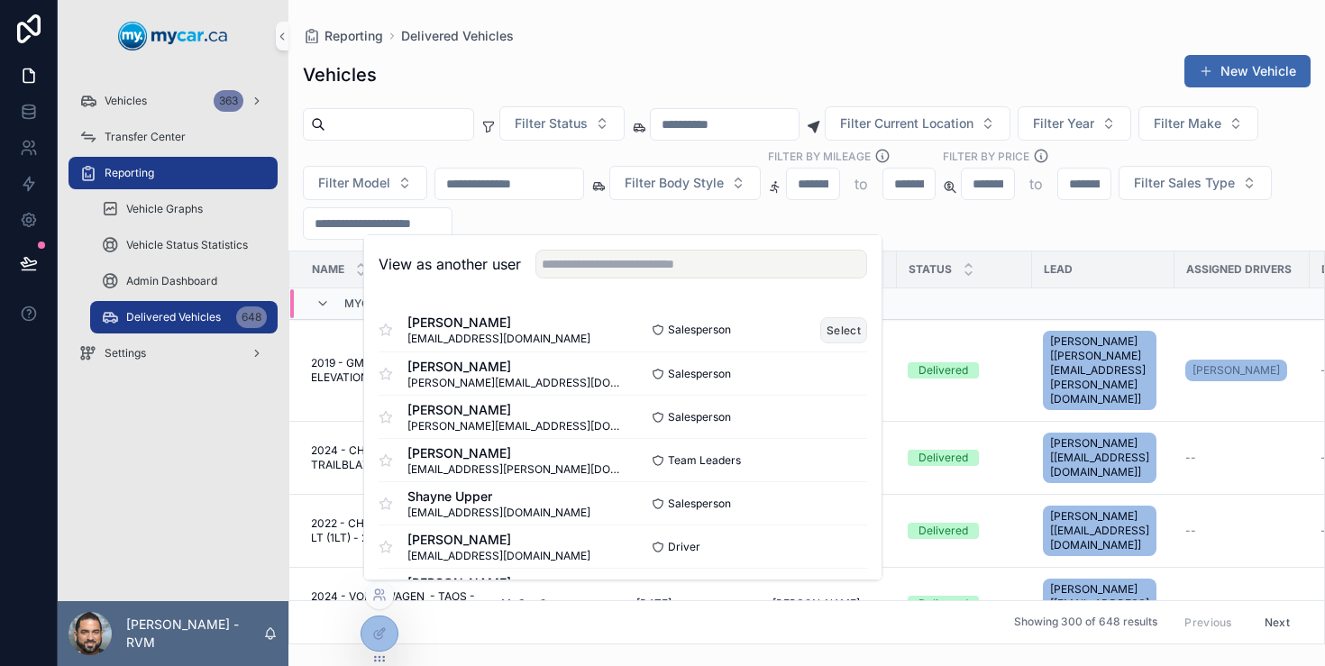
click at [840, 329] on button "Select" at bounding box center [844, 330] width 47 height 26
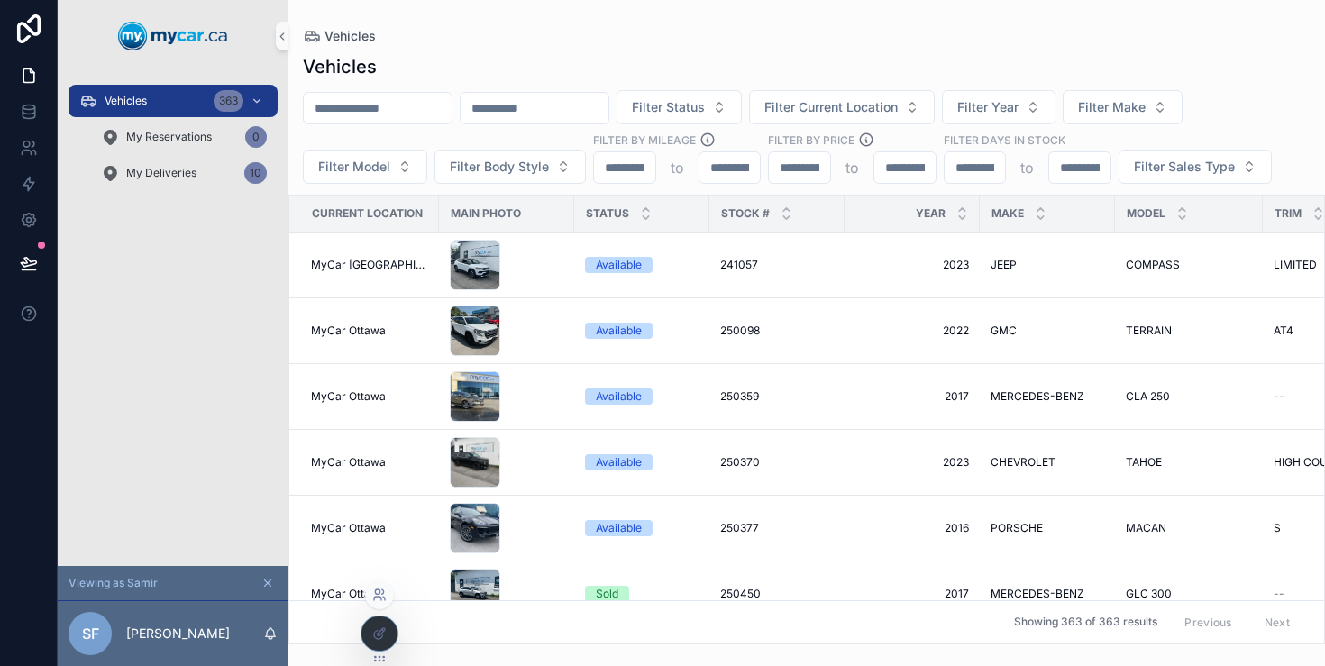
click at [386, 595] on icon at bounding box center [379, 595] width 14 height 14
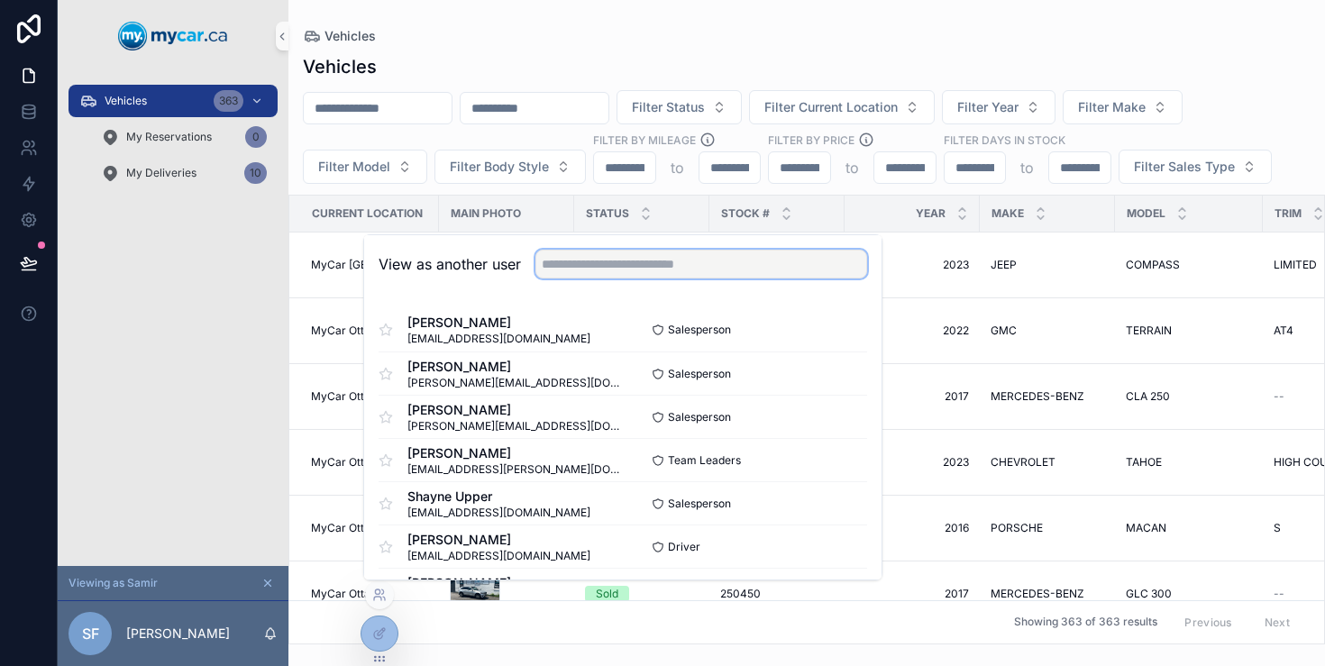
click at [630, 258] on input "text" at bounding box center [702, 264] width 332 height 29
type input "*"
type input "***"
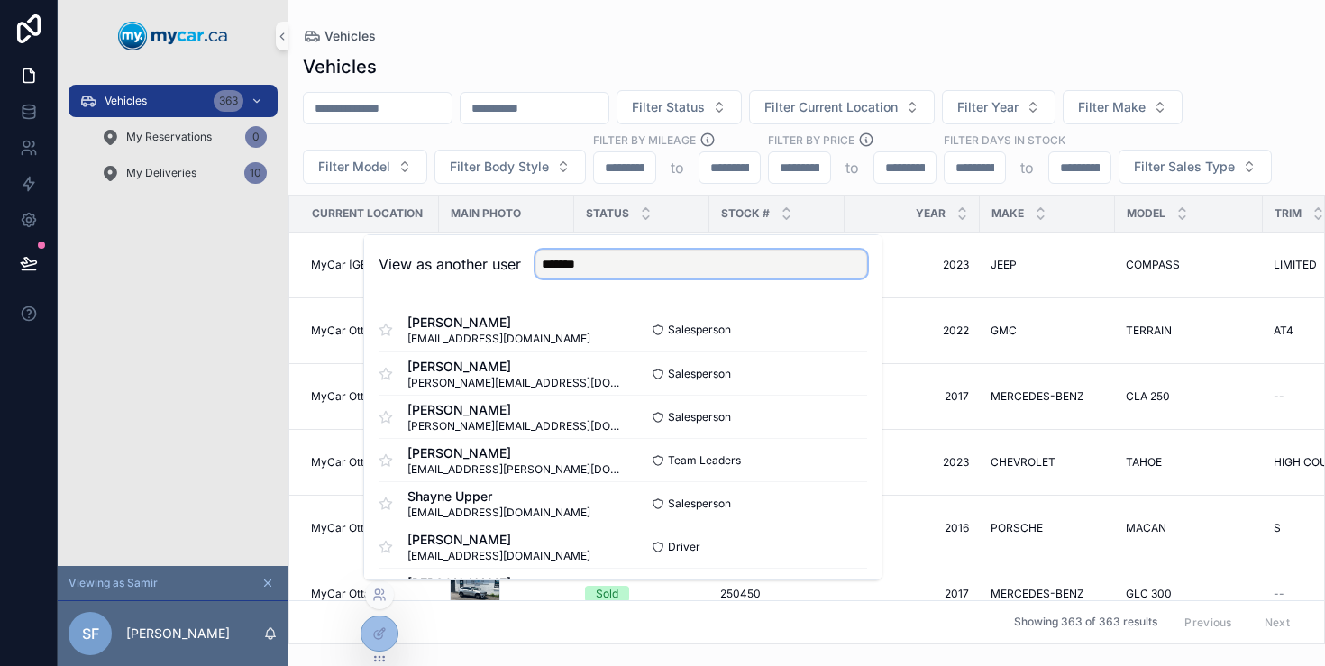
type input "********"
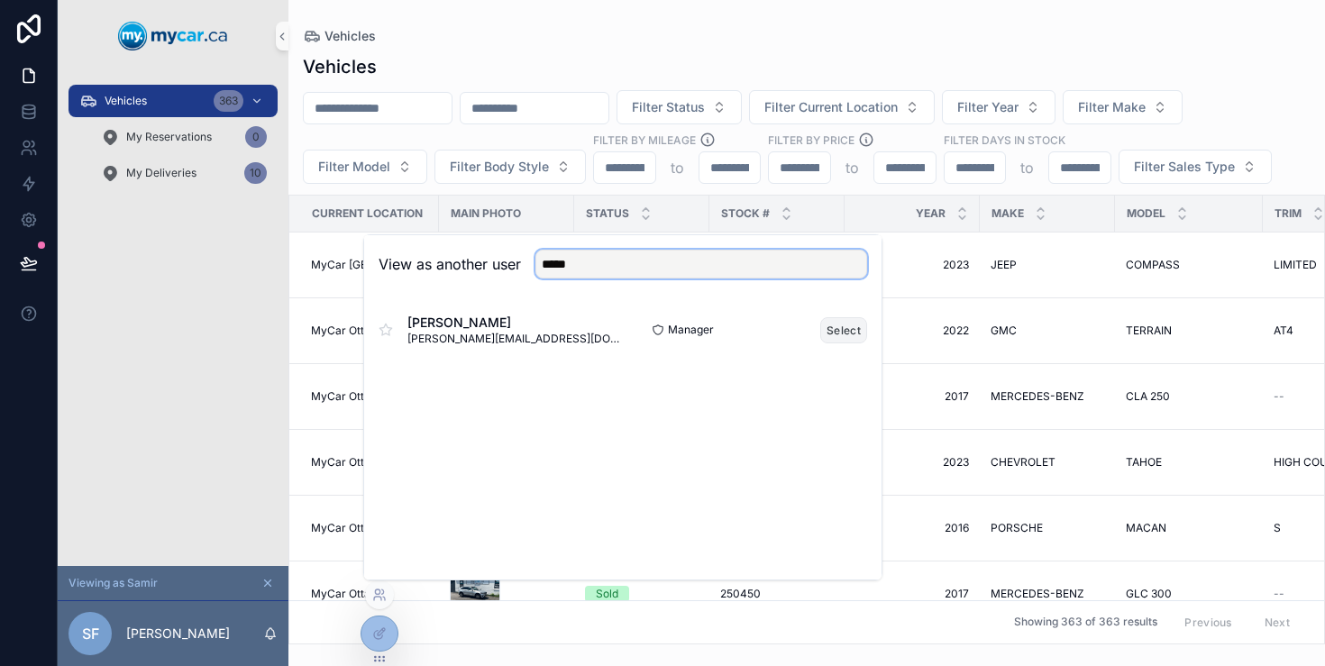
type input "*****"
click at [838, 328] on button "Select" at bounding box center [844, 330] width 47 height 26
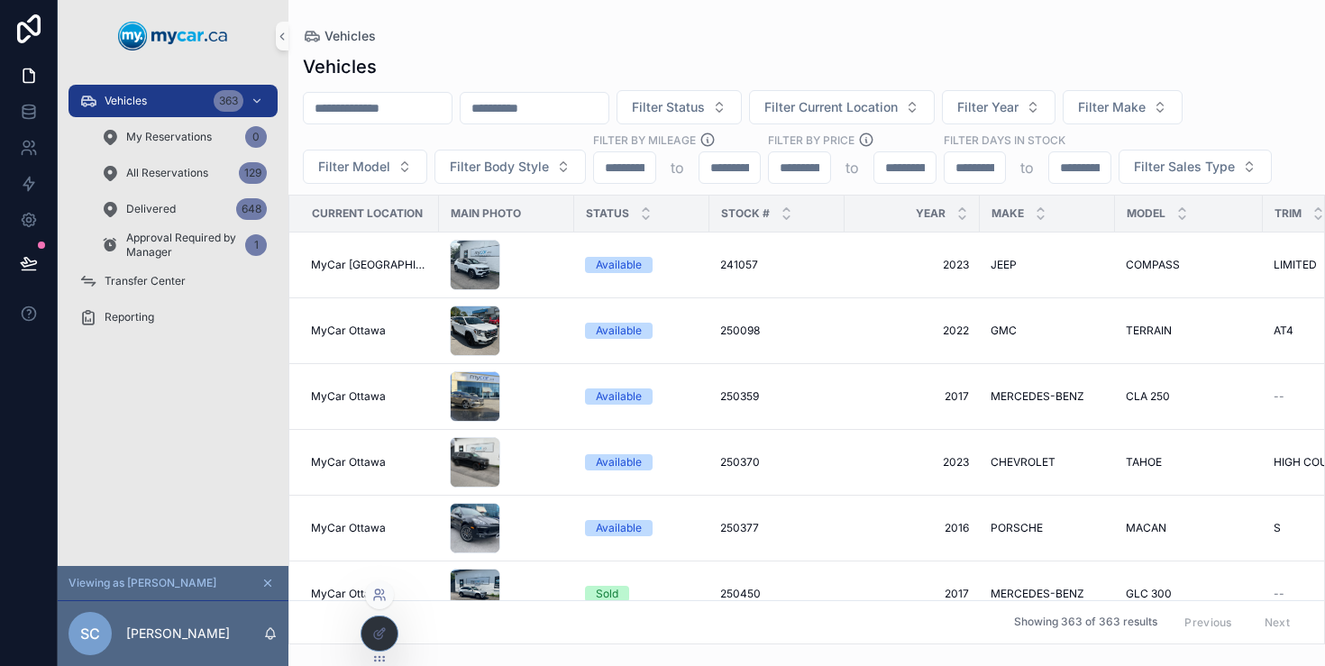
click at [381, 598] on icon at bounding box center [377, 599] width 7 height 4
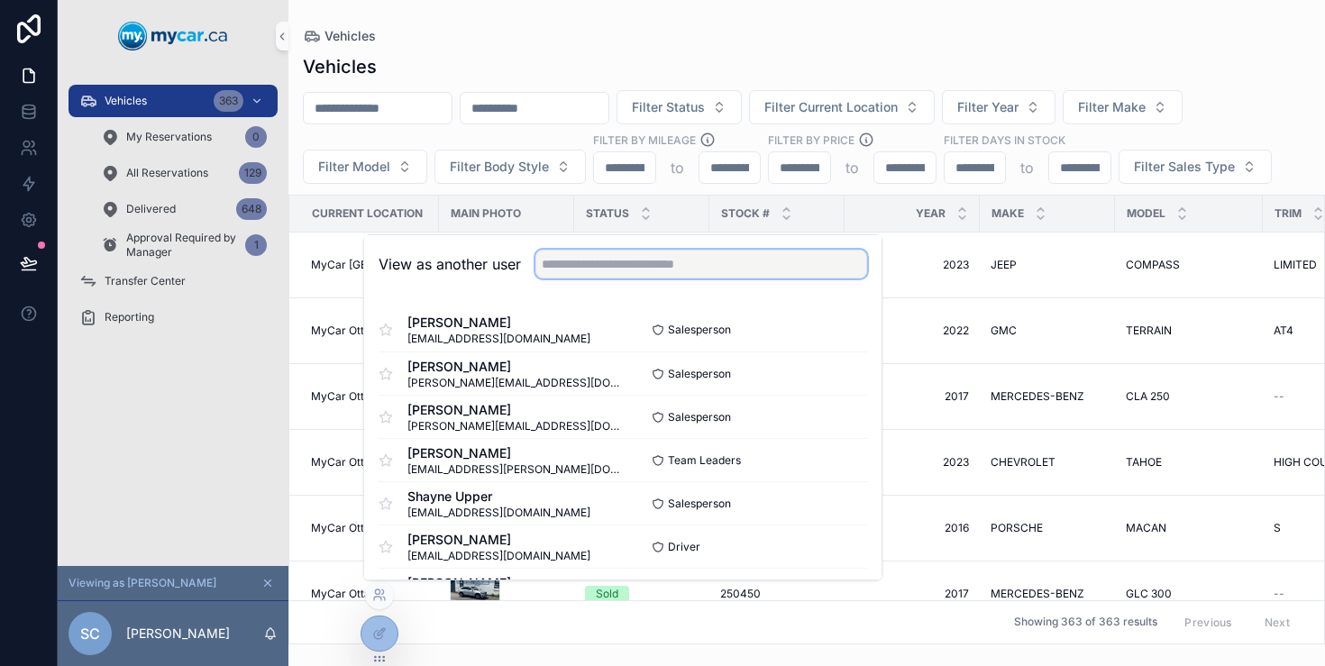
click at [698, 271] on input "text" at bounding box center [702, 264] width 332 height 29
type input "*********"
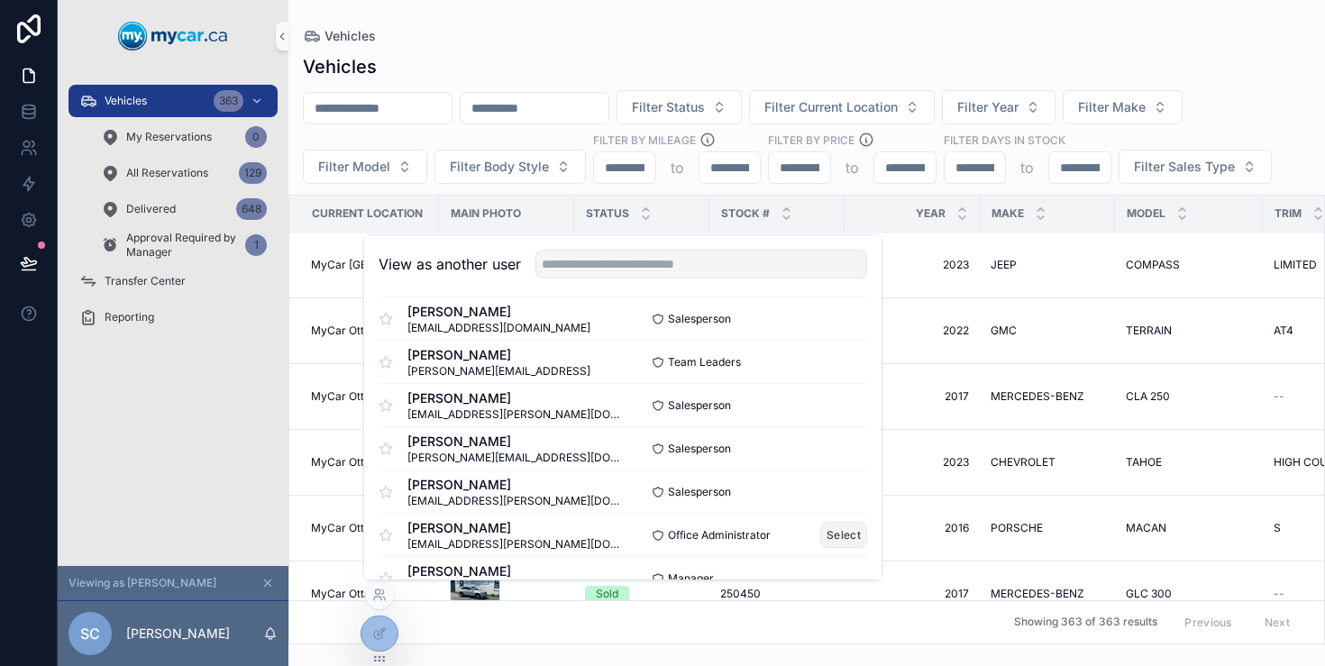
click at [838, 527] on button "Select" at bounding box center [844, 535] width 47 height 26
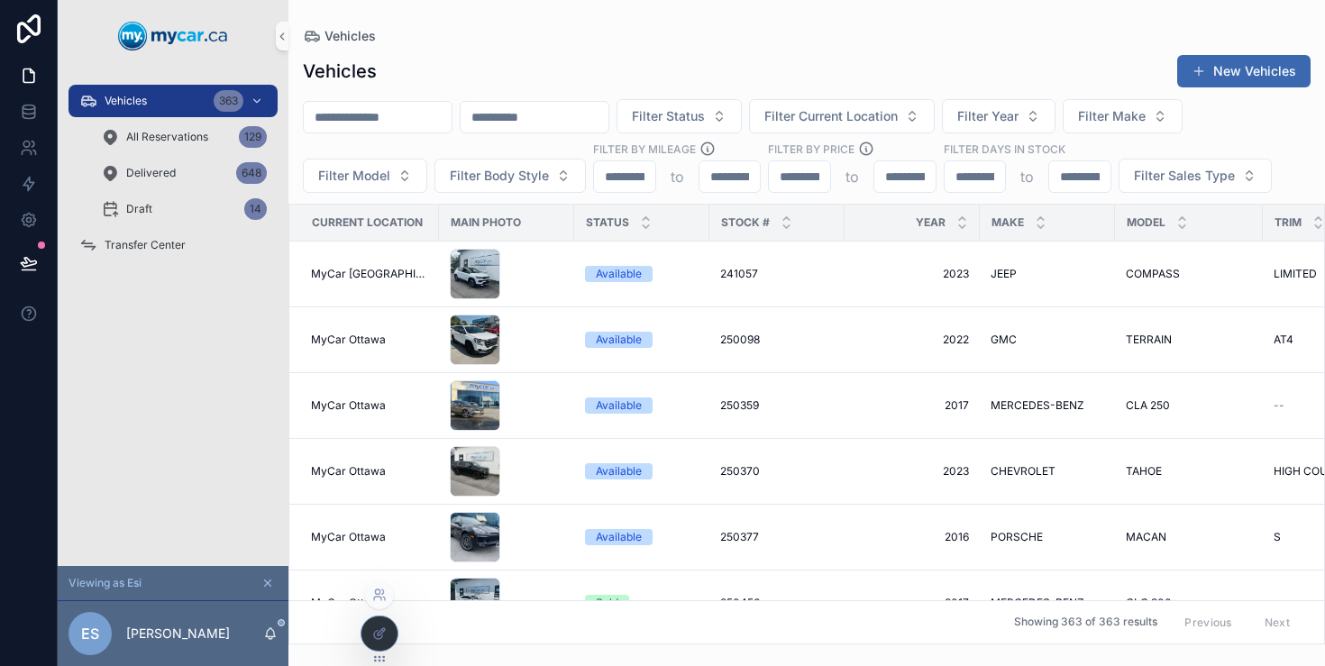
click at [380, 645] on div at bounding box center [380, 634] width 36 height 34
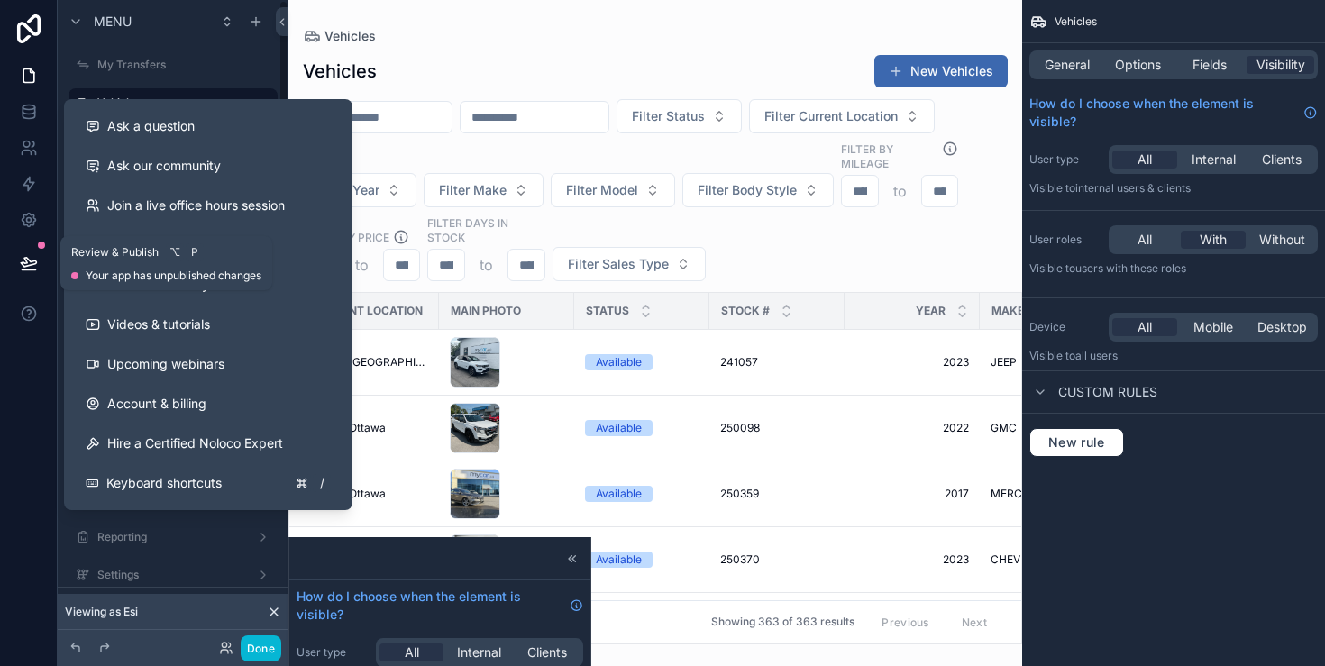
click at [32, 252] on button at bounding box center [29, 263] width 40 height 50
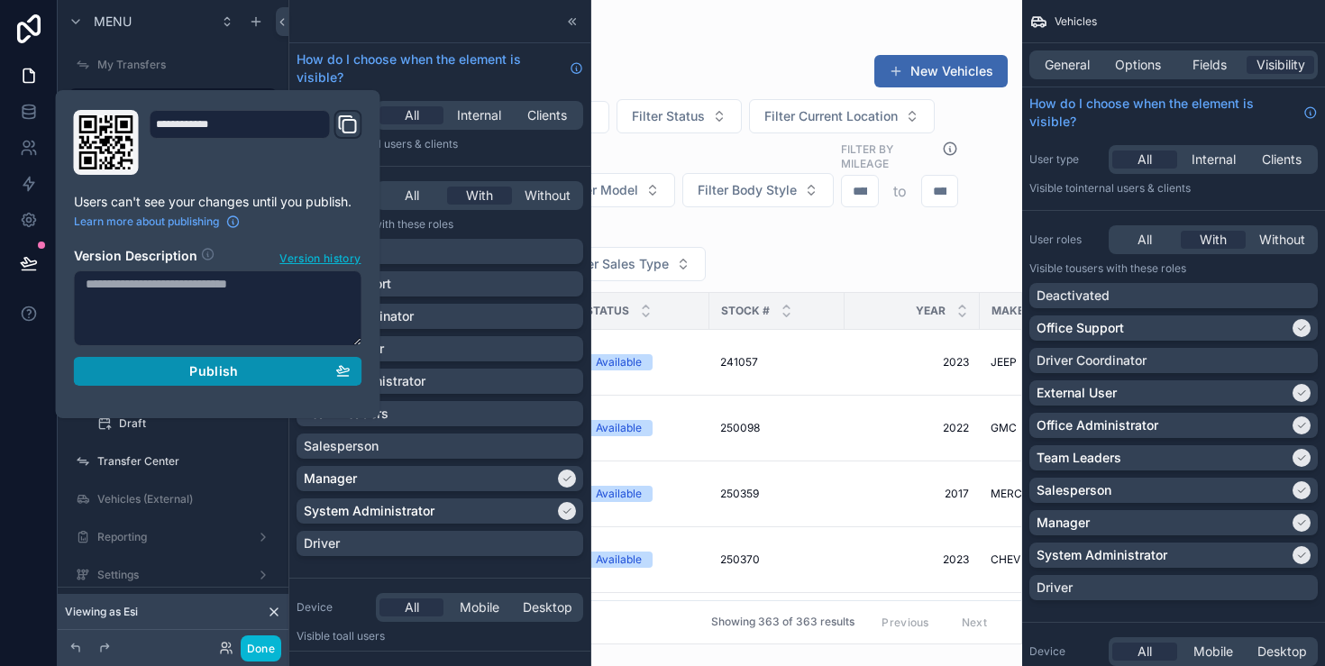
click at [233, 372] on span "Publish" at bounding box center [213, 371] width 49 height 16
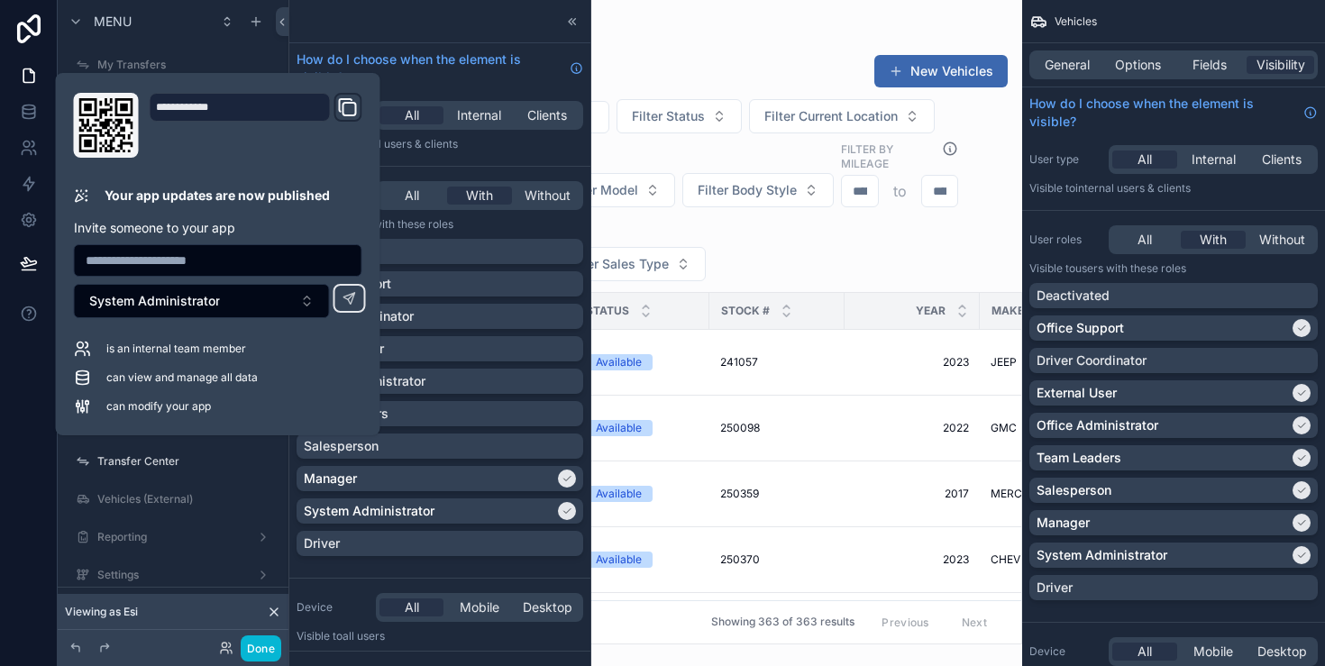
click at [527, 27] on div at bounding box center [439, 21] width 301 height 43
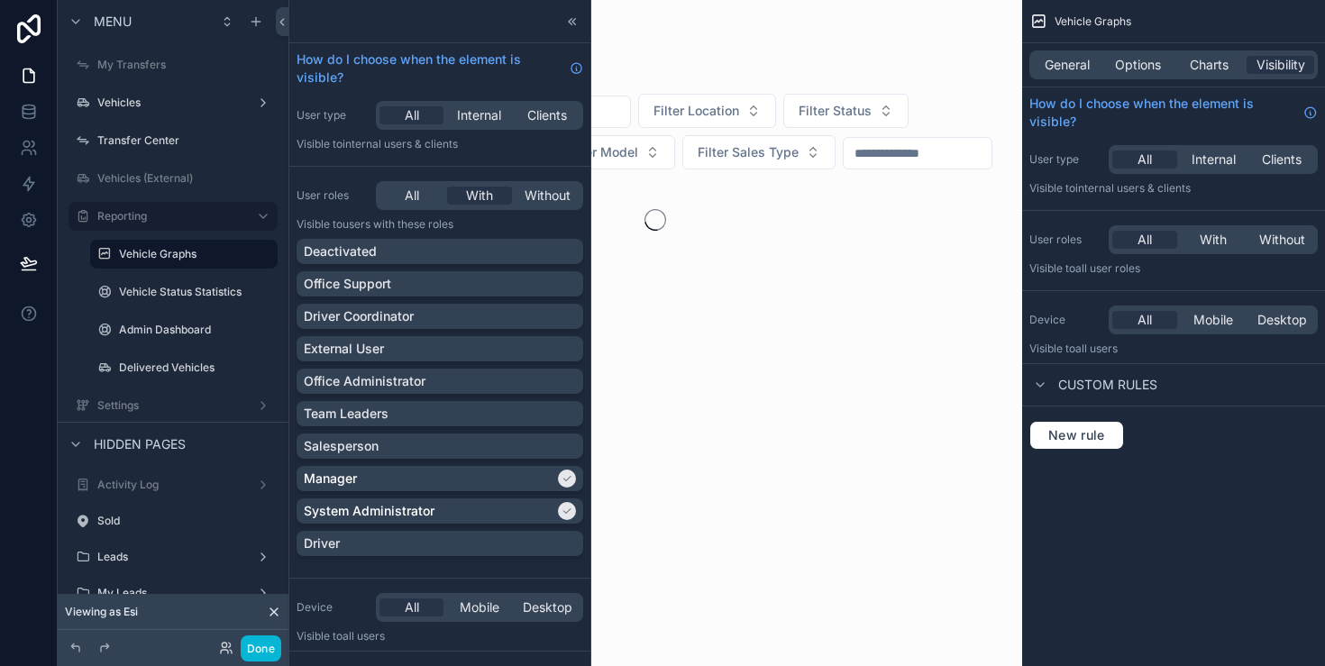
click at [665, 55] on div "scrollable content" at bounding box center [656, 158] width 734 height 317
